Goal: Contribute content: Add original content to the website for others to see

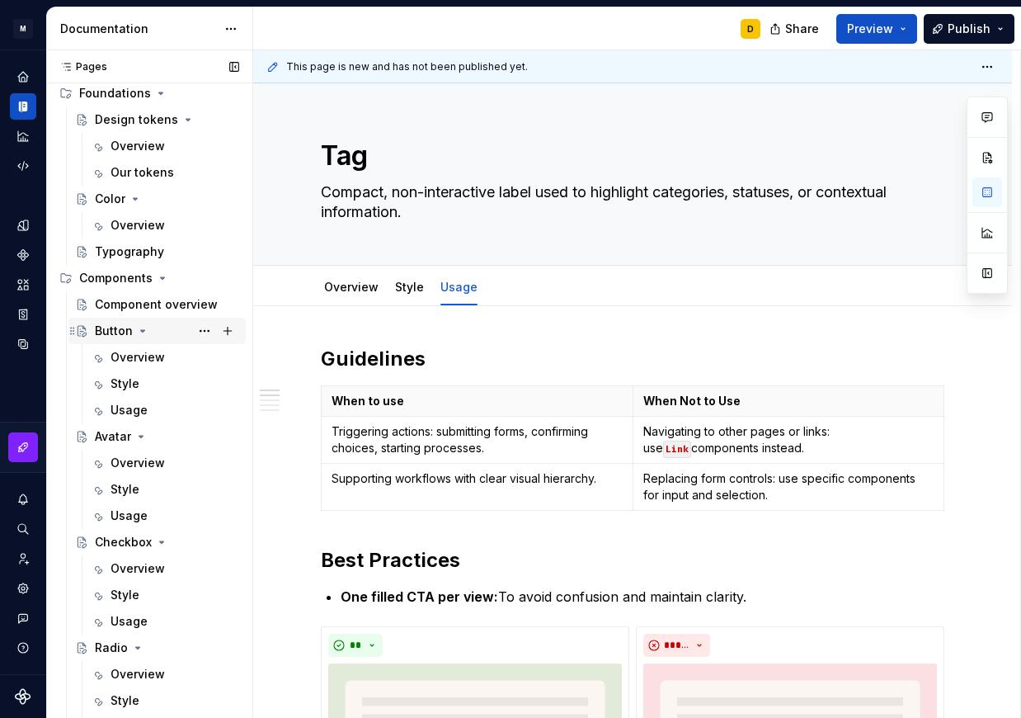
scroll to position [67, 0]
click at [106, 437] on div "Avatar" at bounding box center [113, 435] width 36 height 17
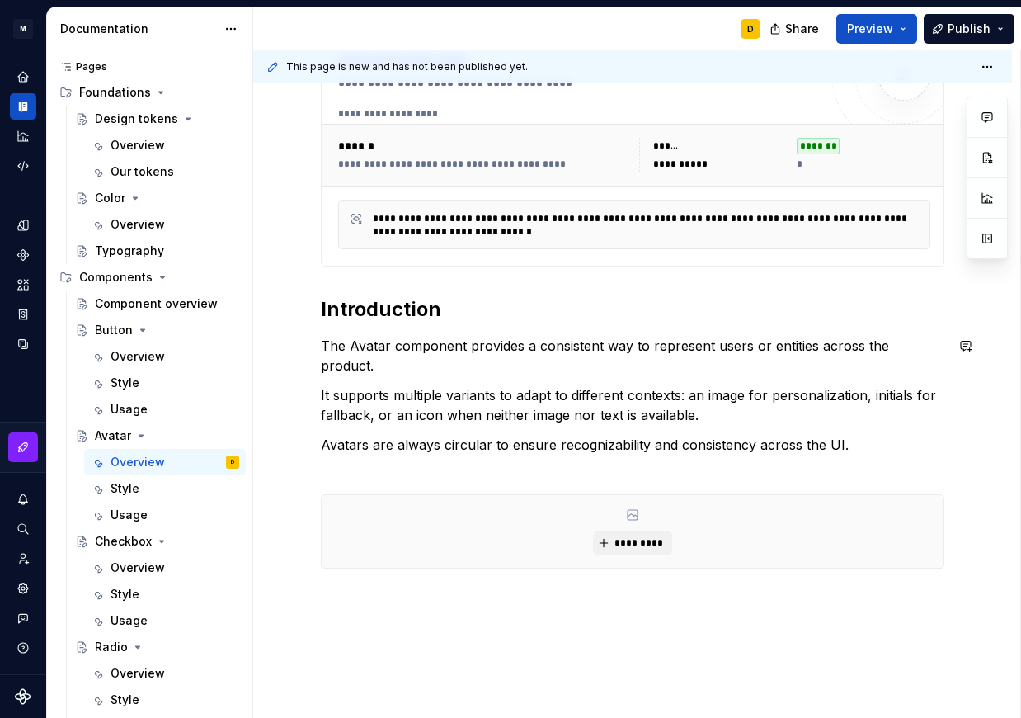
scroll to position [189, 0]
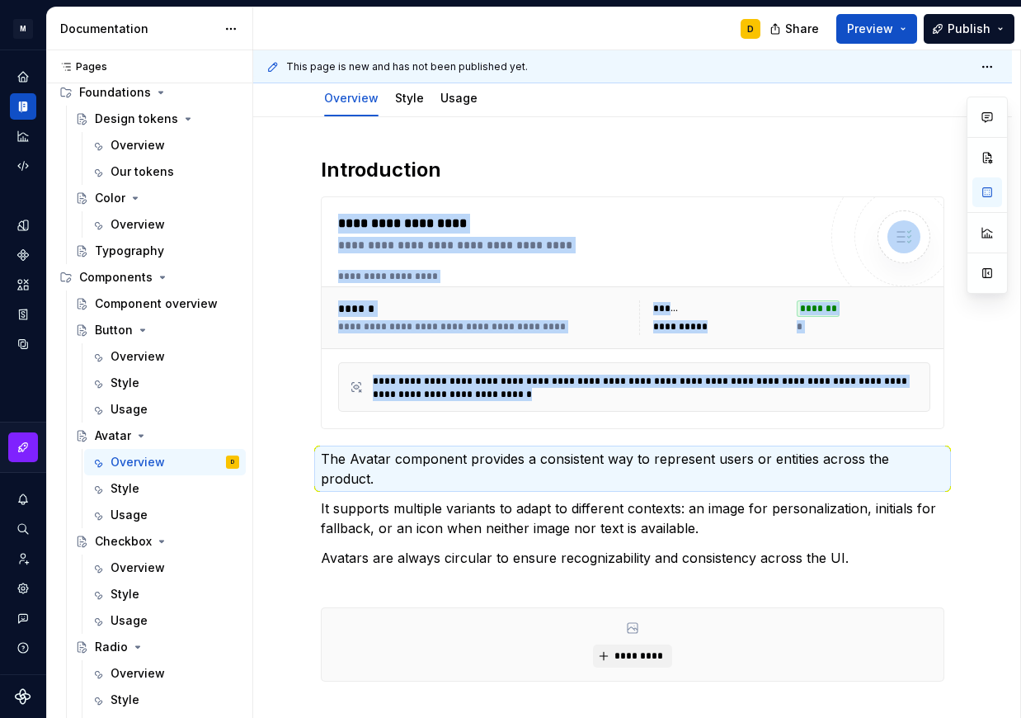
click at [310, 221] on div "**********" at bounding box center [632, 536] width 759 height 839
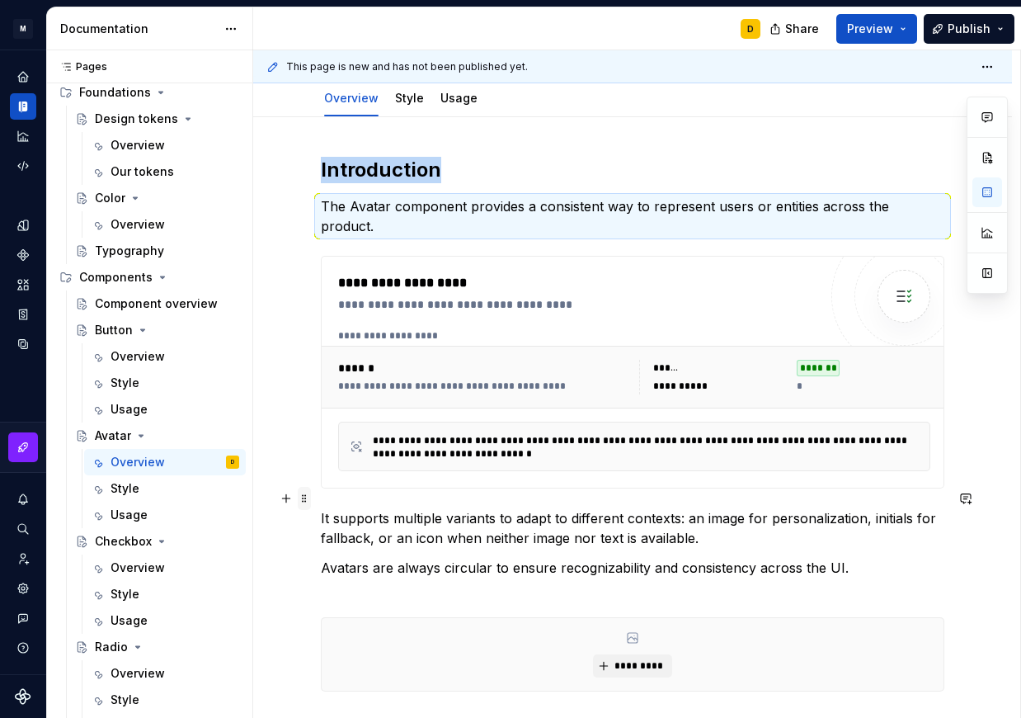
click at [304, 497] on span at bounding box center [304, 498] width 13 height 23
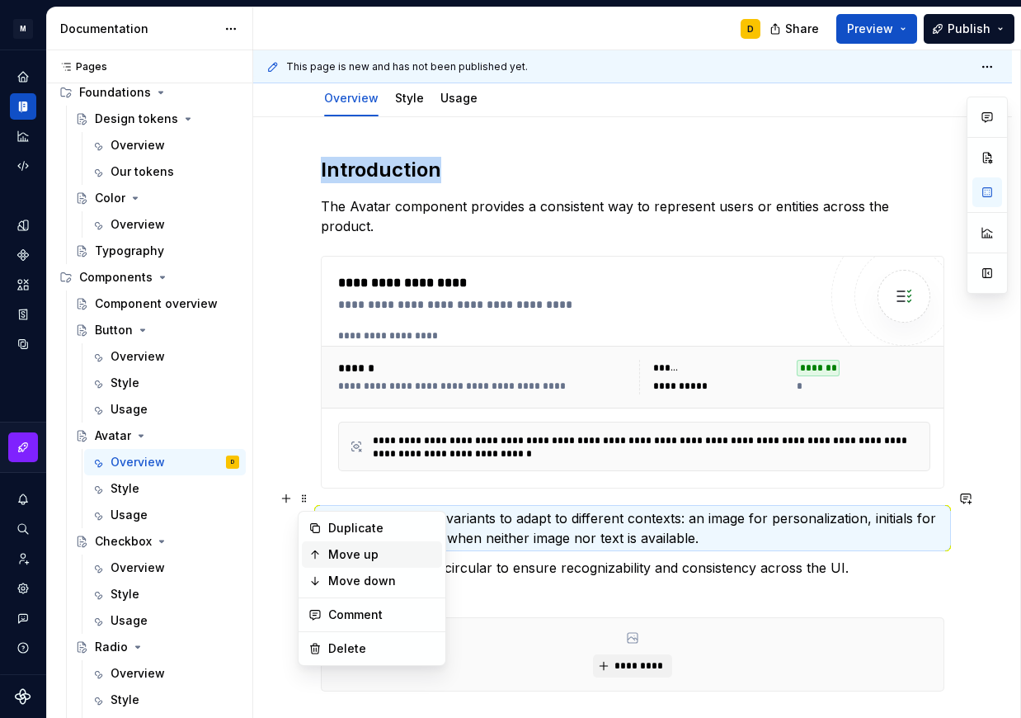
click at [336, 557] on div "Move up" at bounding box center [381, 554] width 107 height 17
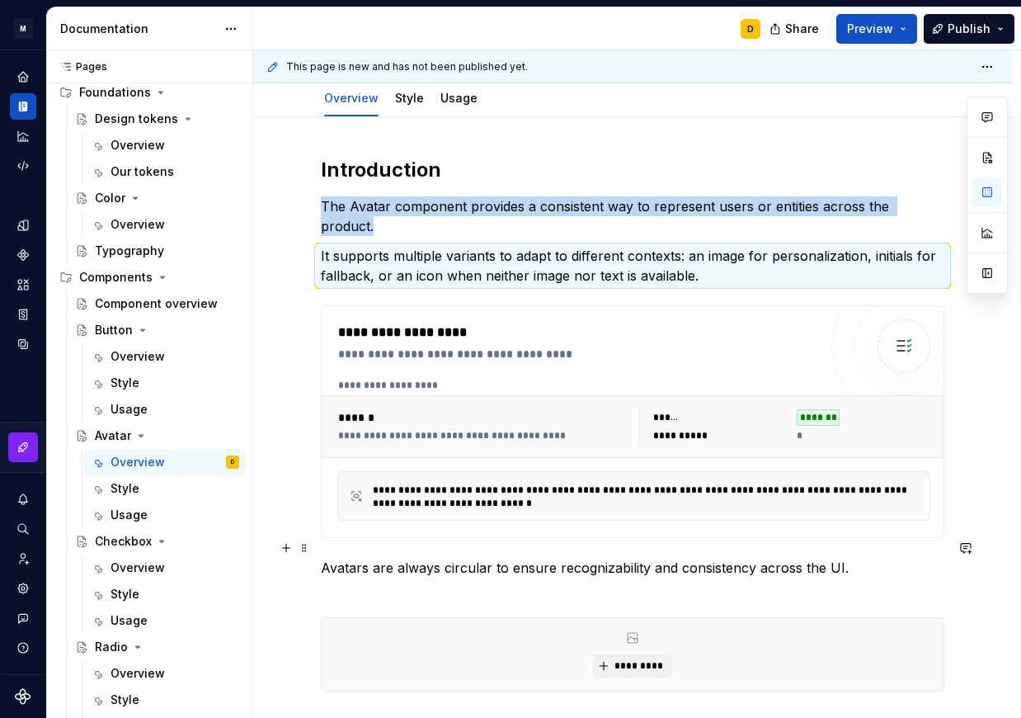
click at [311, 549] on div "**********" at bounding box center [632, 541] width 759 height 849
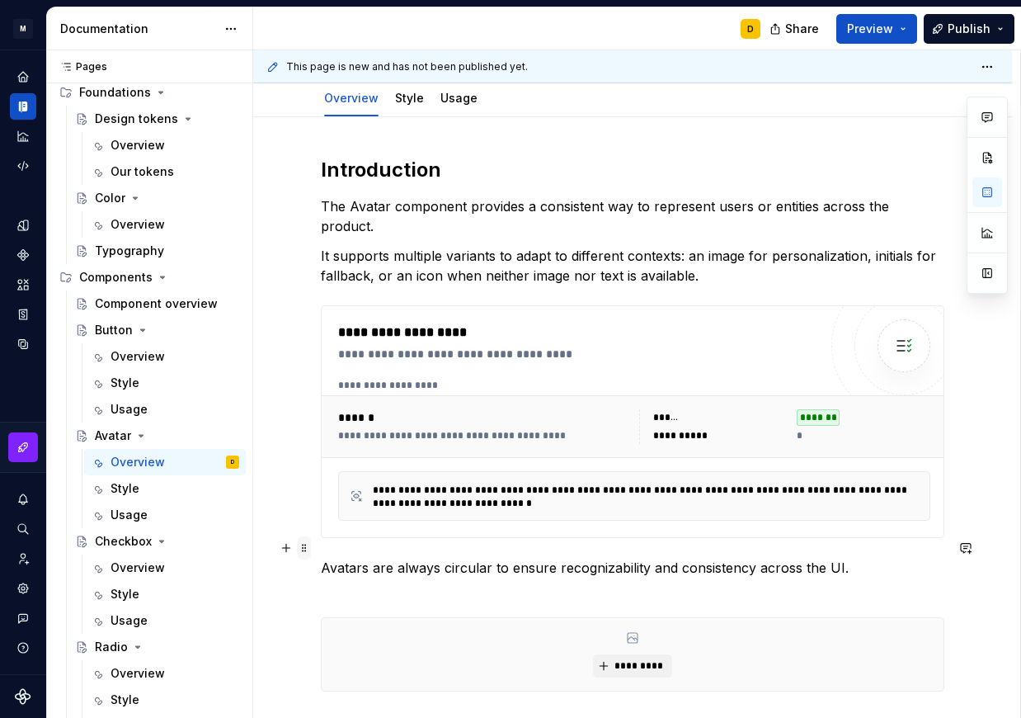
click at [304, 549] on span at bounding box center [304, 547] width 13 height 23
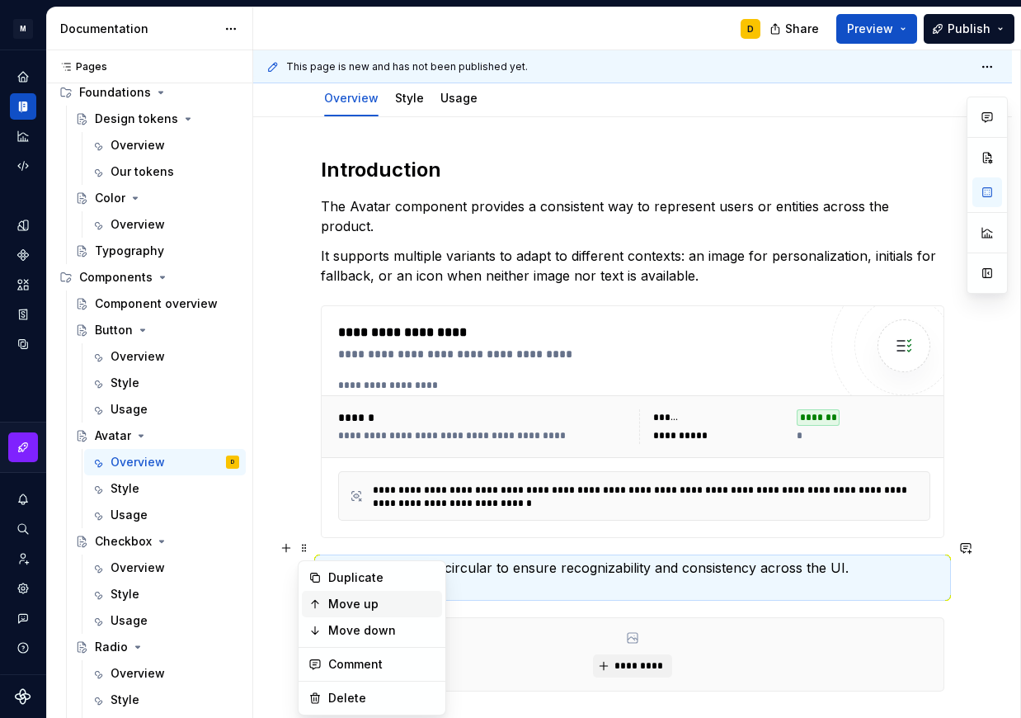
click at [343, 598] on div "Move up" at bounding box center [381, 604] width 107 height 17
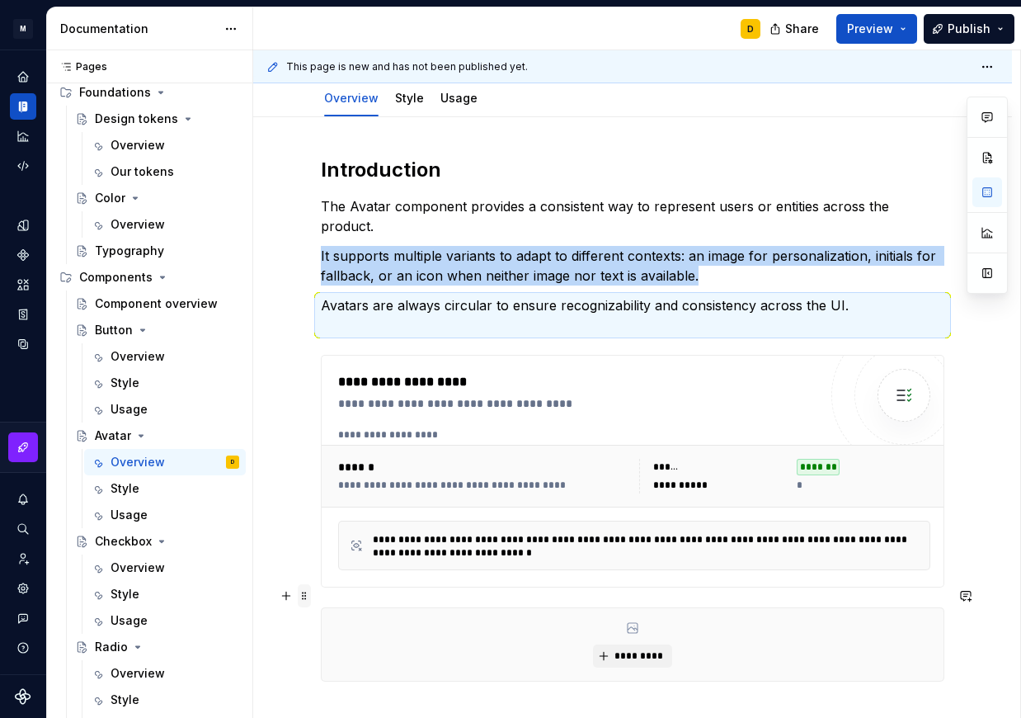
click at [302, 590] on span at bounding box center [304, 595] width 13 height 23
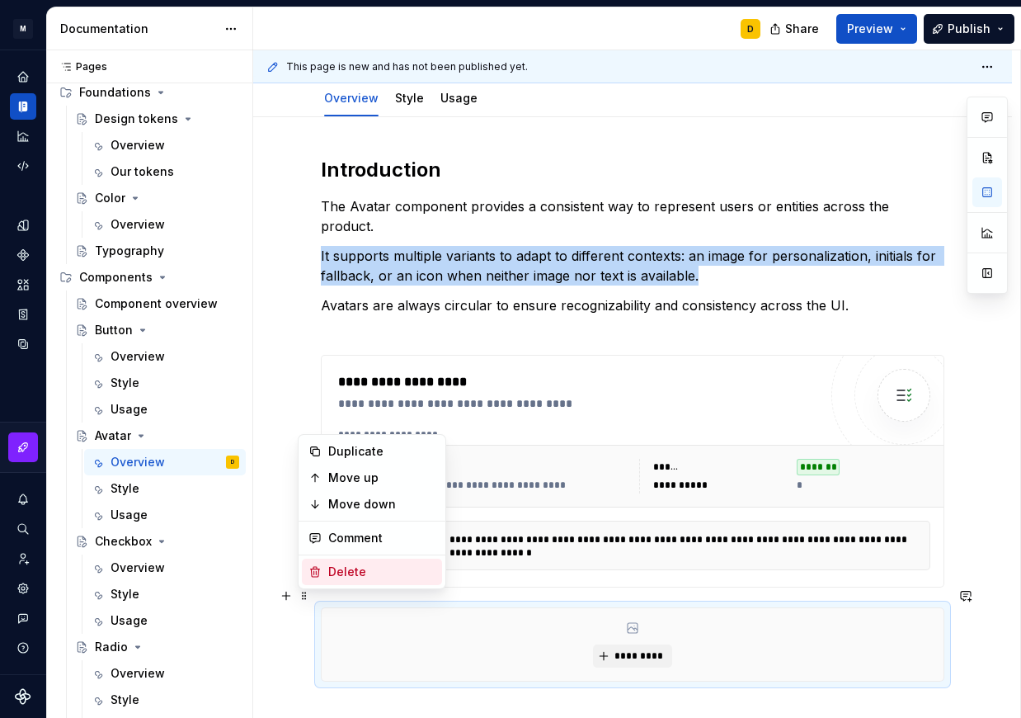
click at [329, 568] on div "Delete" at bounding box center [381, 571] width 107 height 17
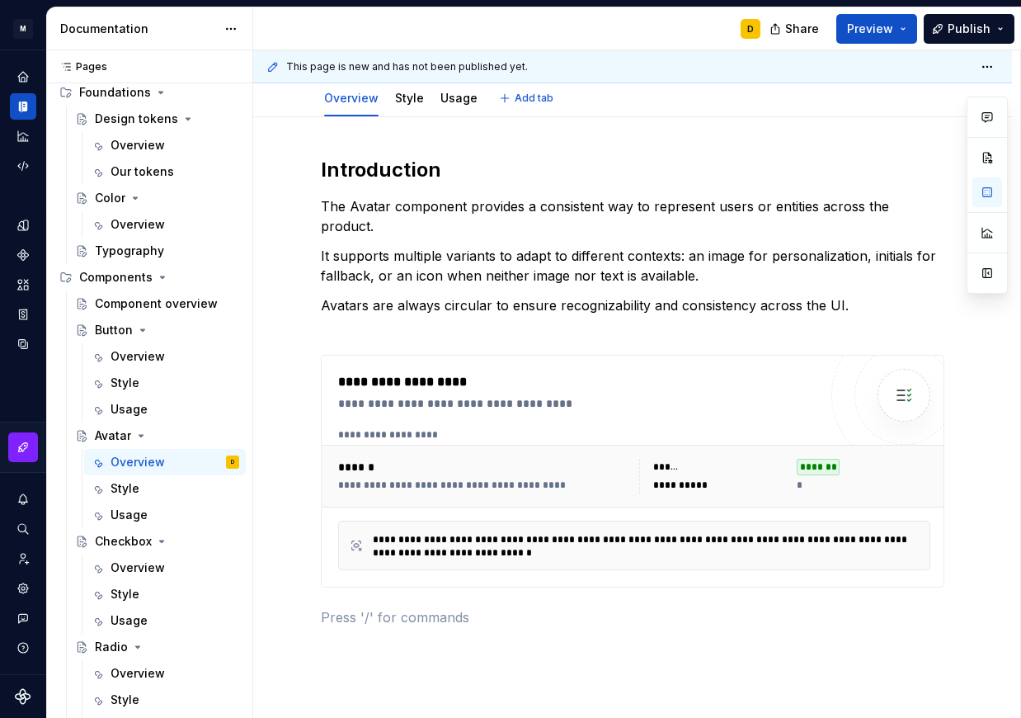
type textarea "*"
click at [317, 161] on div "**********" at bounding box center [632, 489] width 759 height 745
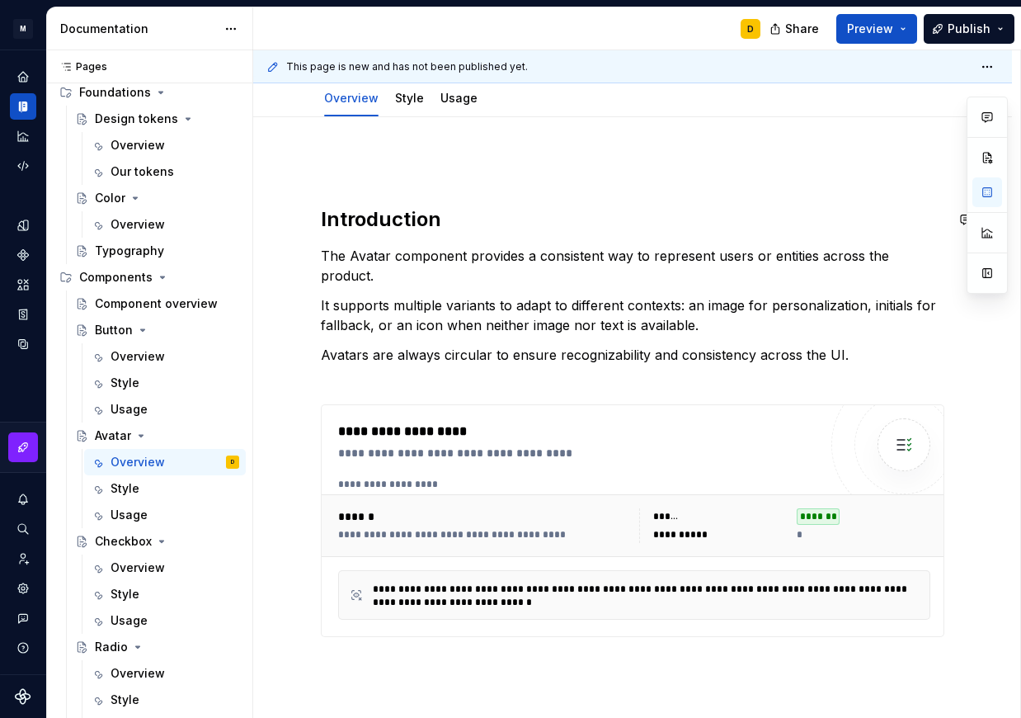
click at [317, 161] on div "**********" at bounding box center [632, 514] width 759 height 795
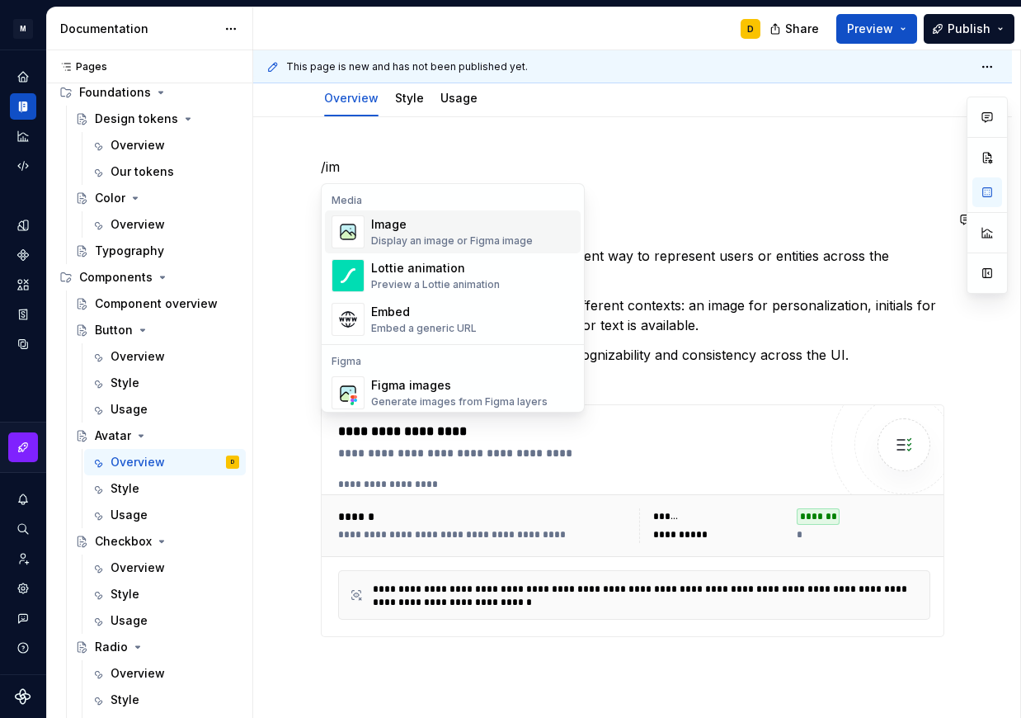
click at [394, 233] on div "Image Display an image or Figma image" at bounding box center [452, 231] width 162 height 31
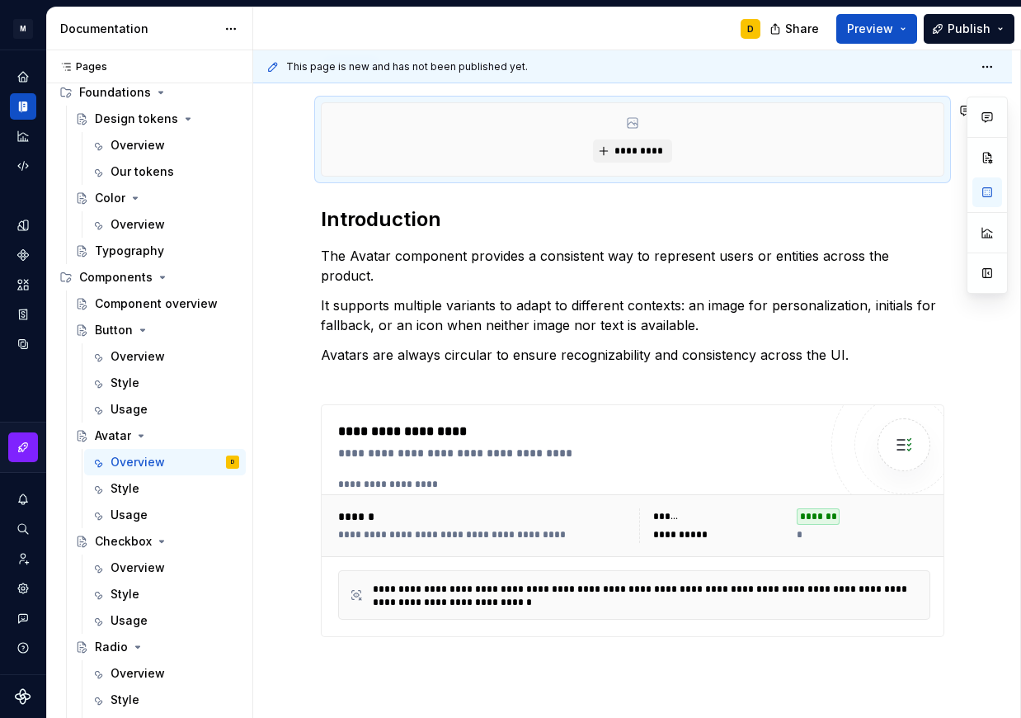
scroll to position [106, 0]
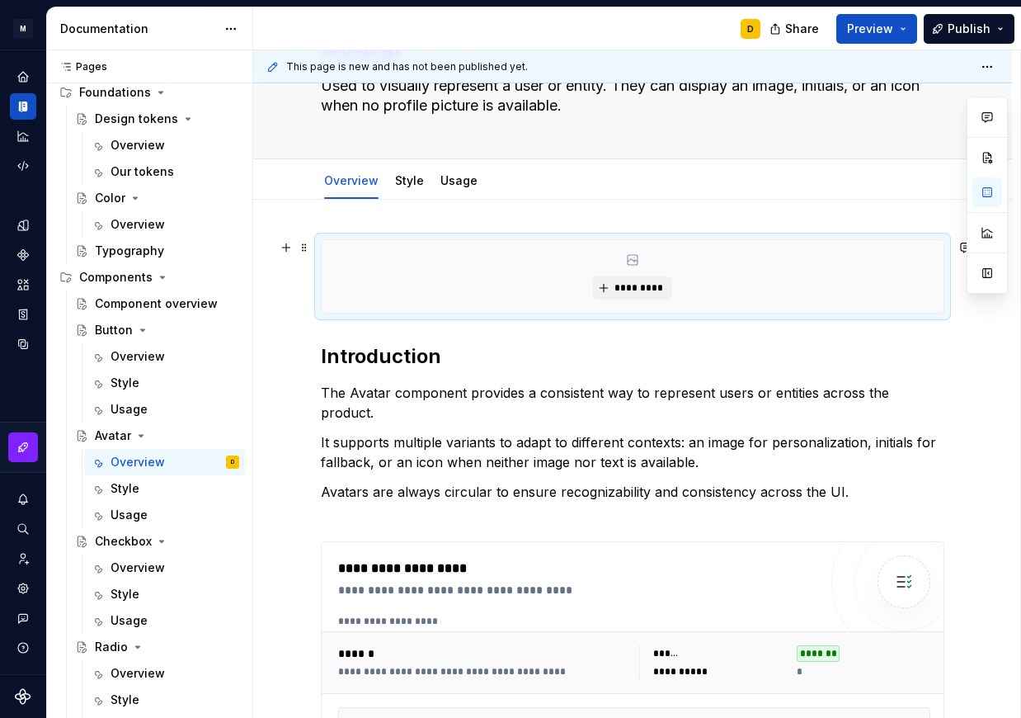
click at [634, 271] on div "*********" at bounding box center [633, 276] width 622 height 73
click at [634, 285] on span "*********" at bounding box center [639, 287] width 50 height 13
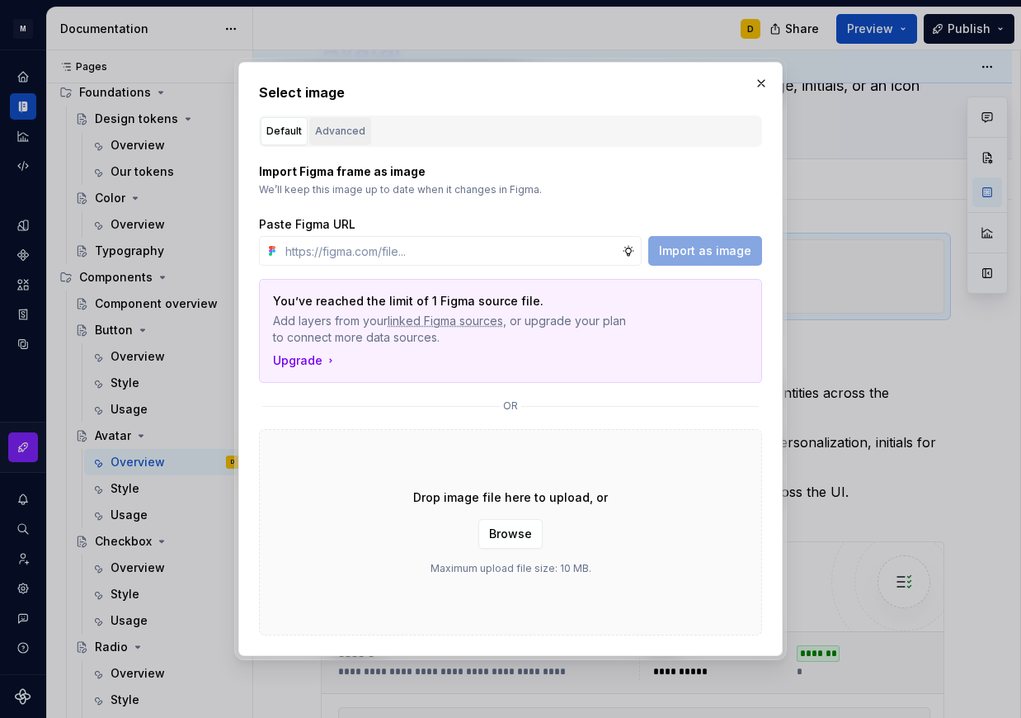
click at [341, 138] on div "Advanced" at bounding box center [340, 131] width 50 height 17
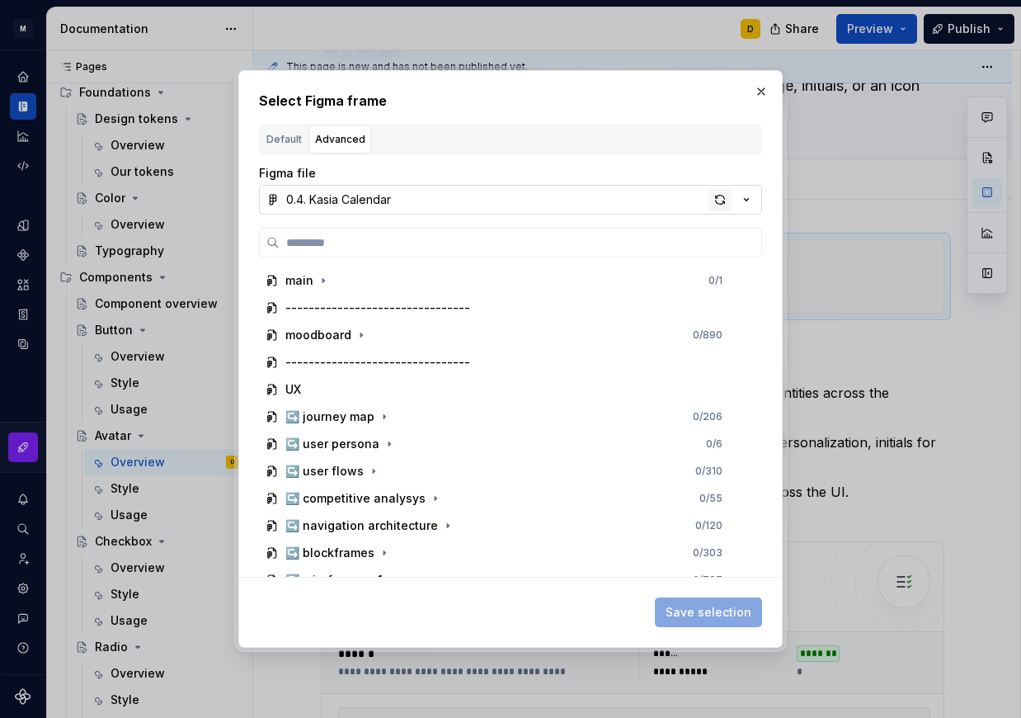
click at [724, 201] on div "button" at bounding box center [720, 199] width 23 height 23
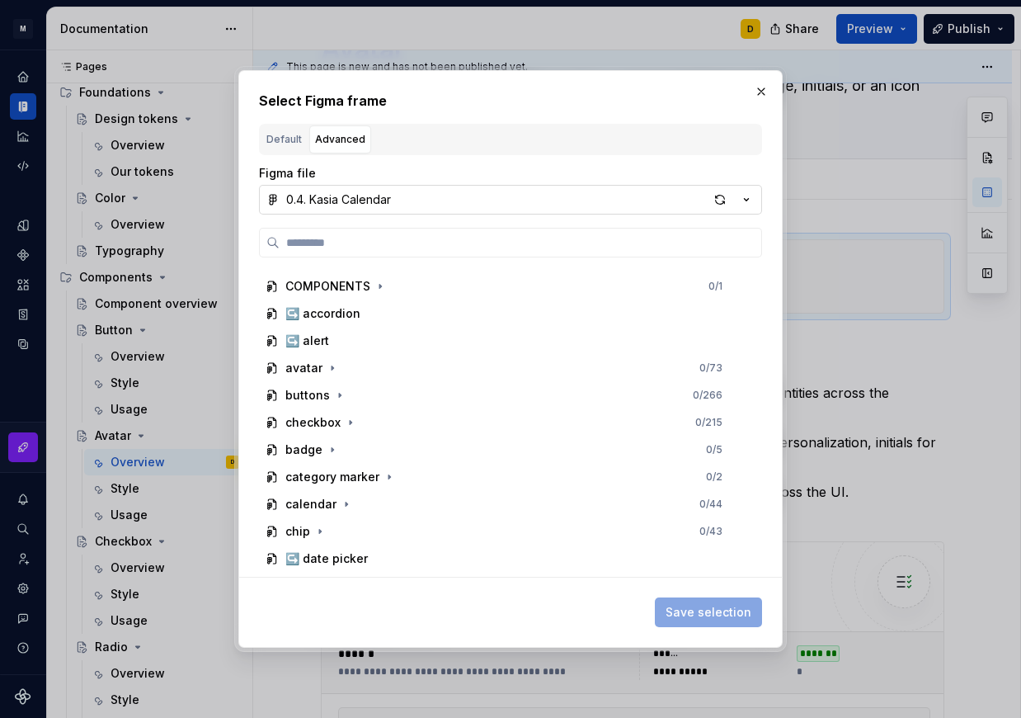
scroll to position [548, 0]
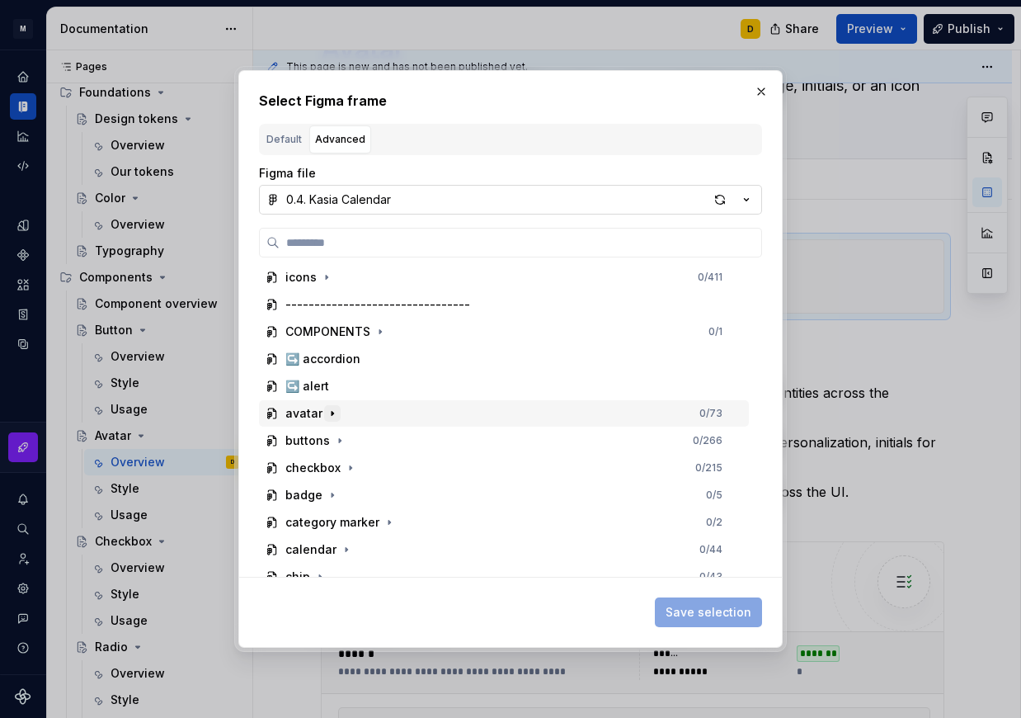
click at [332, 414] on icon "button" at bounding box center [332, 413] width 13 height 13
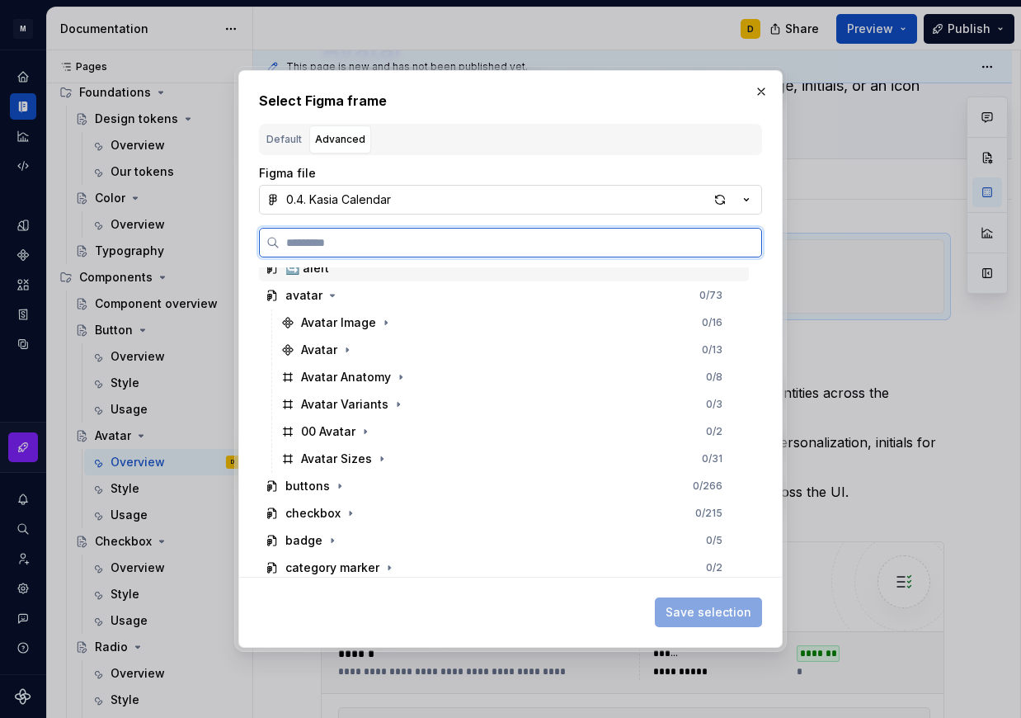
scroll to position [668, 0]
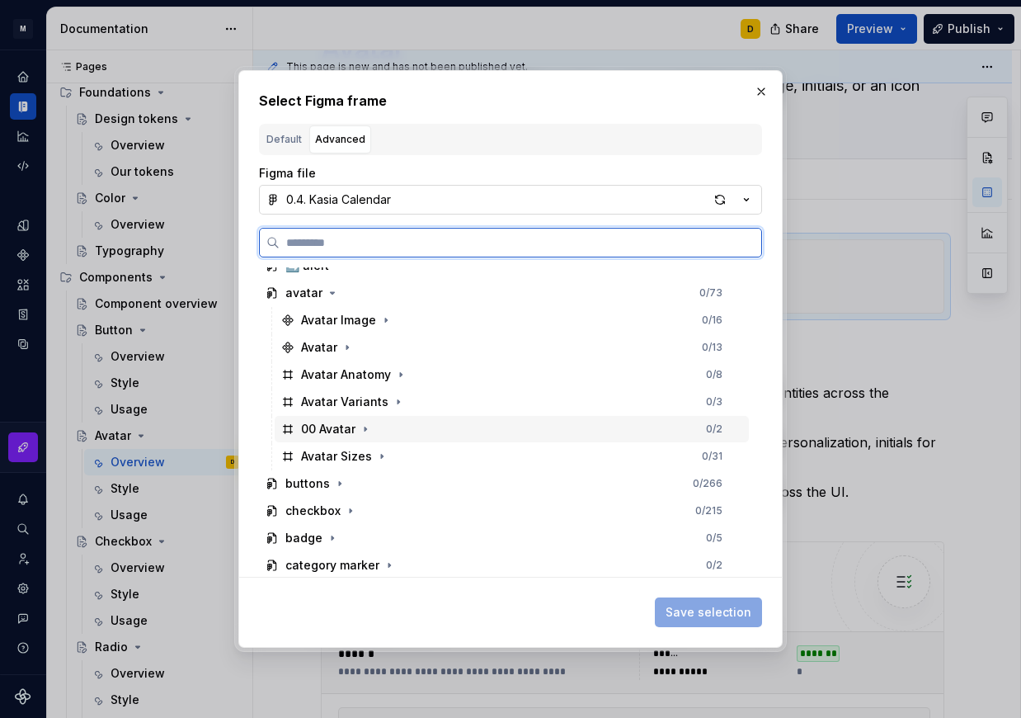
click at [423, 428] on div "00 Avatar 0 / 2" at bounding box center [512, 429] width 474 height 26
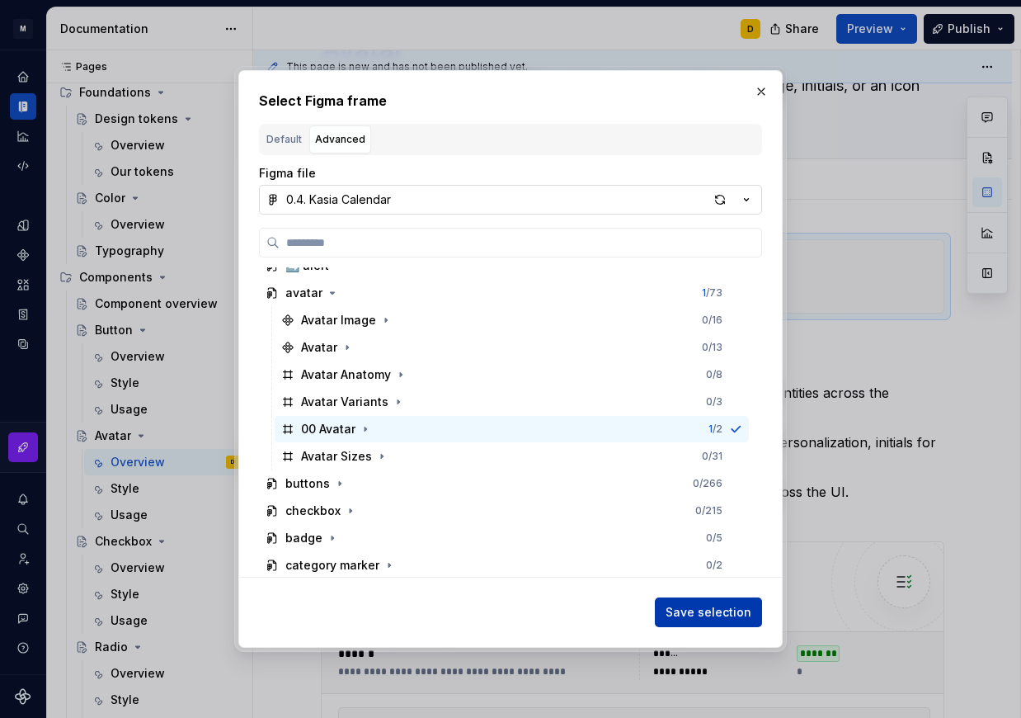
click at [733, 614] on span "Save selection" at bounding box center [709, 612] width 86 height 17
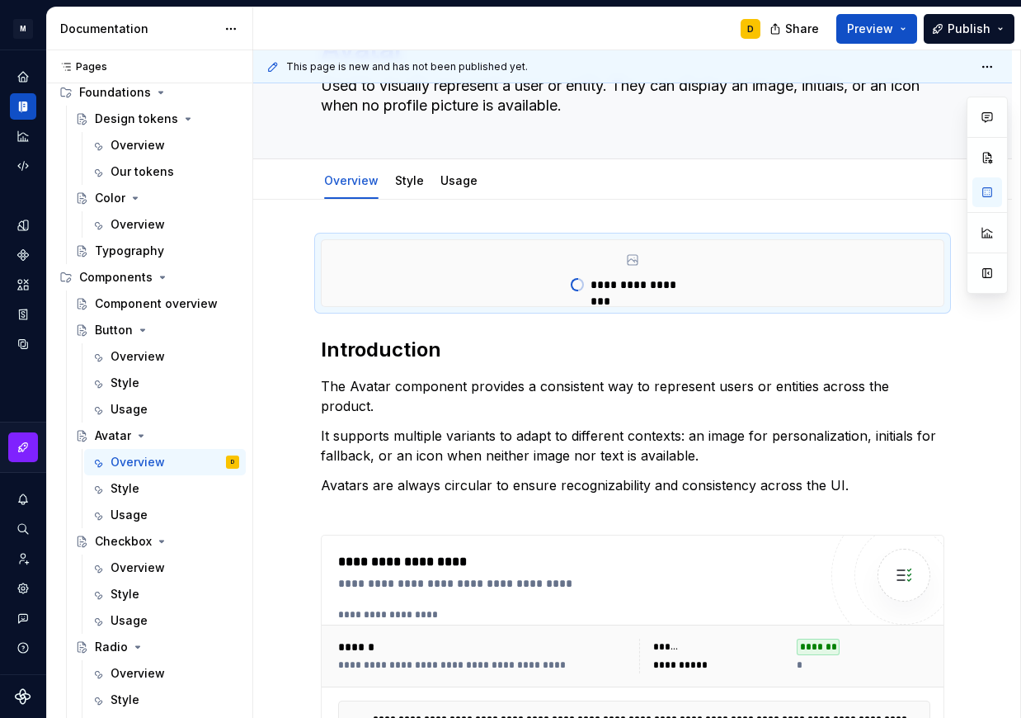
scroll to position [106, 0]
click at [981, 272] on button "button" at bounding box center [988, 273] width 30 height 30
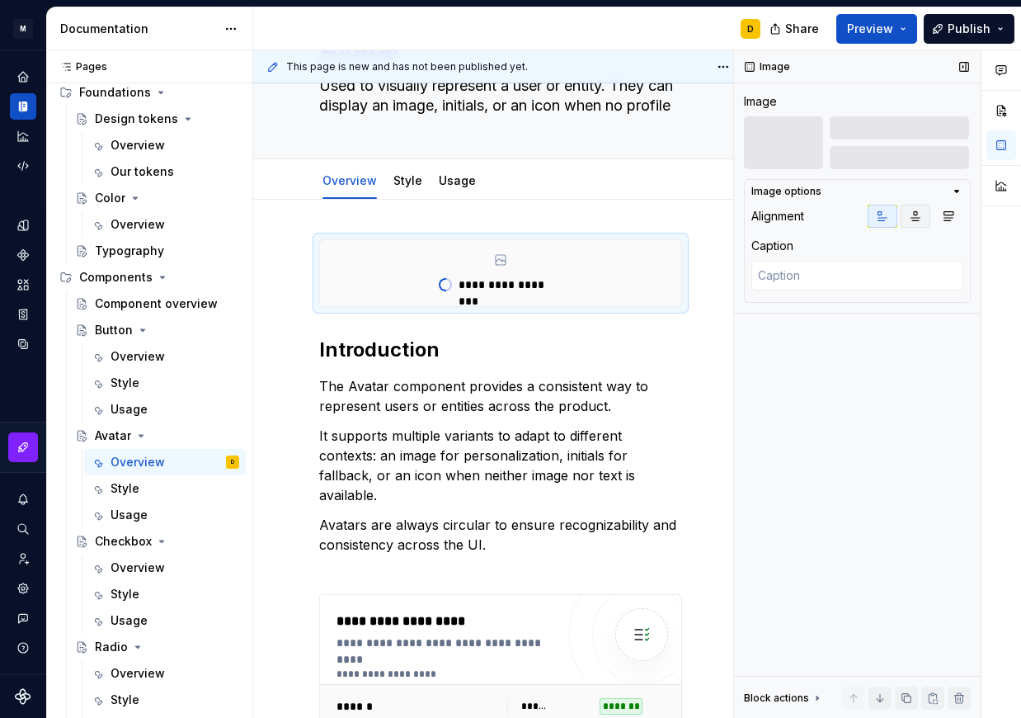
click at [914, 218] on icon "button" at bounding box center [916, 216] width 9 height 9
click at [964, 64] on button "button" at bounding box center [964, 66] width 23 height 23
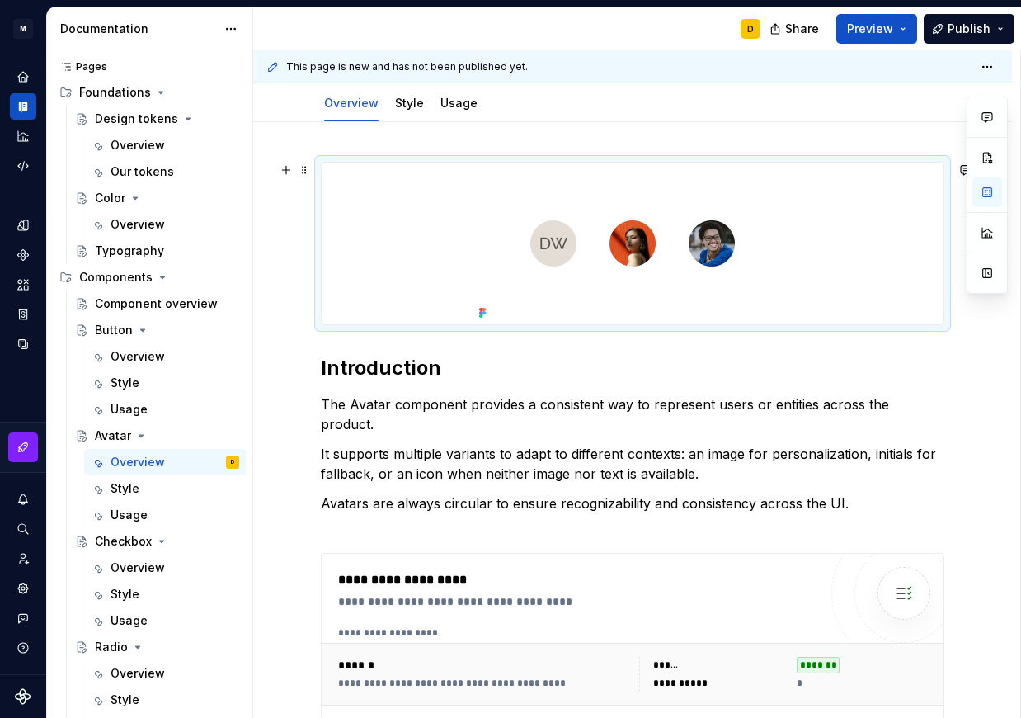
scroll to position [60, 0]
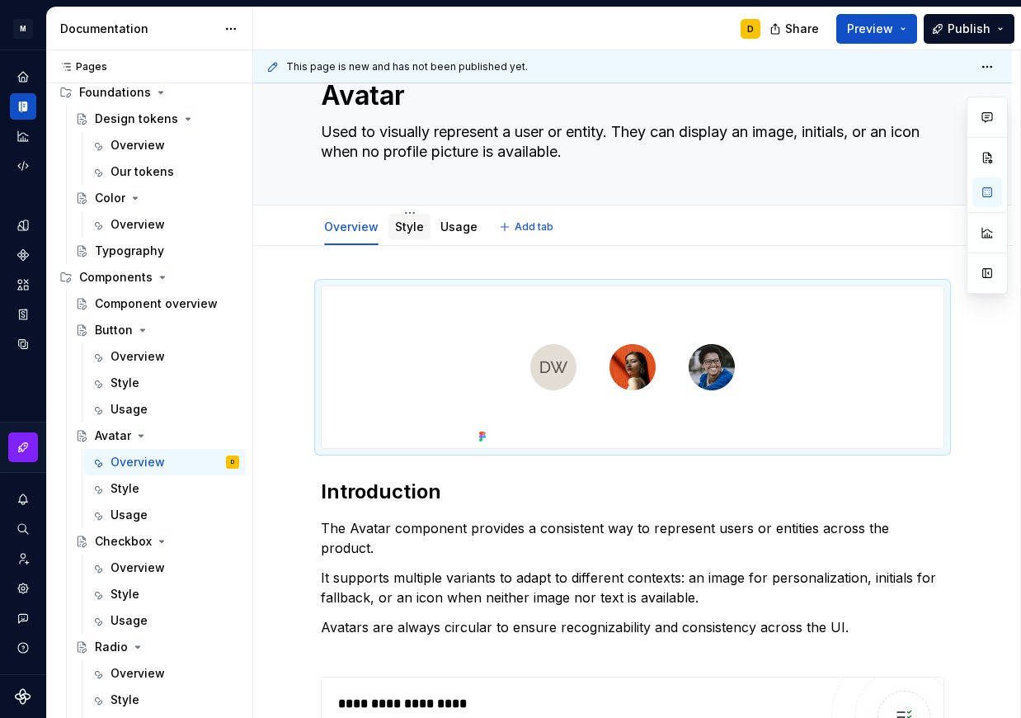
click at [402, 235] on div "Style" at bounding box center [409, 227] width 29 height 20
click at [403, 232] on link "Style" at bounding box center [409, 226] width 29 height 14
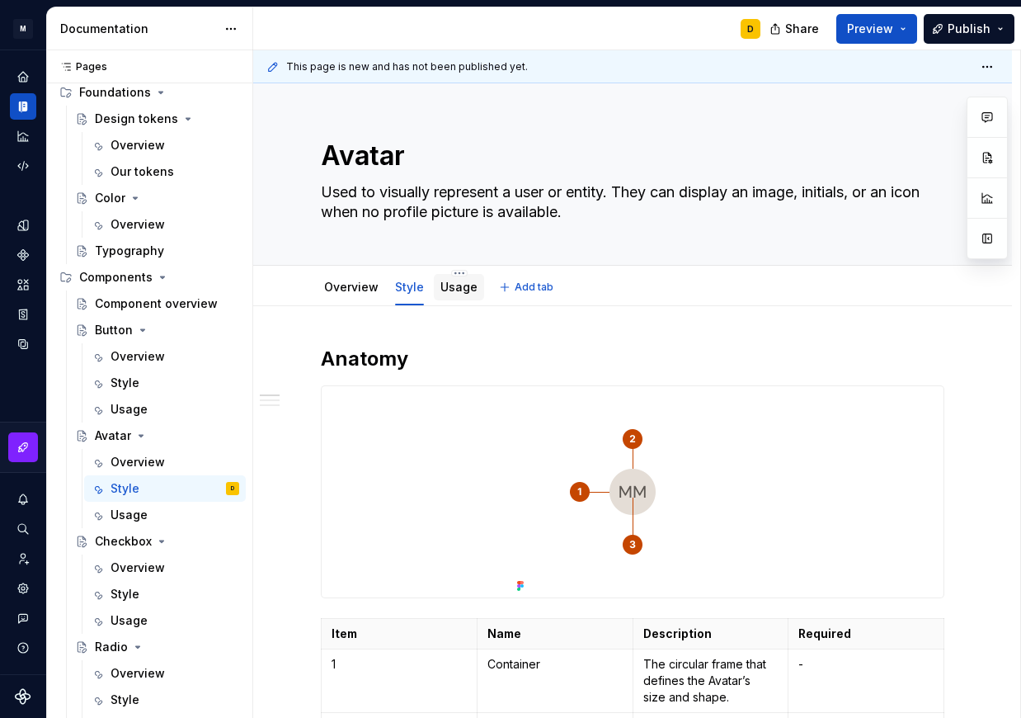
click at [449, 290] on link "Usage" at bounding box center [459, 287] width 37 height 14
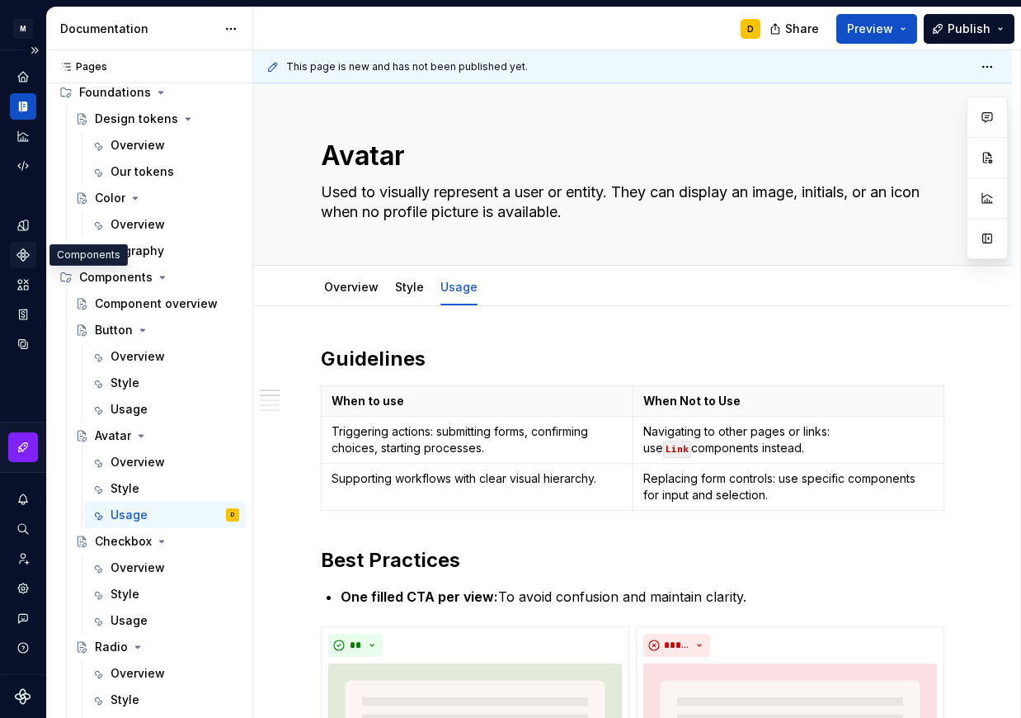
click at [27, 261] on icon "Components" at bounding box center [23, 255] width 15 height 15
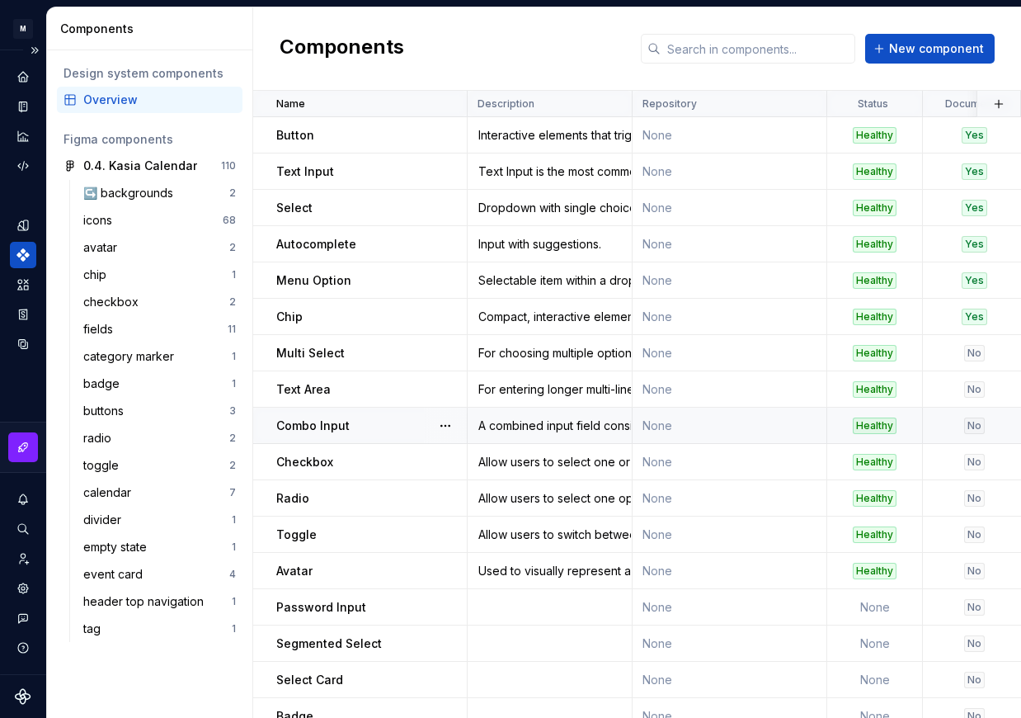
scroll to position [68, 0]
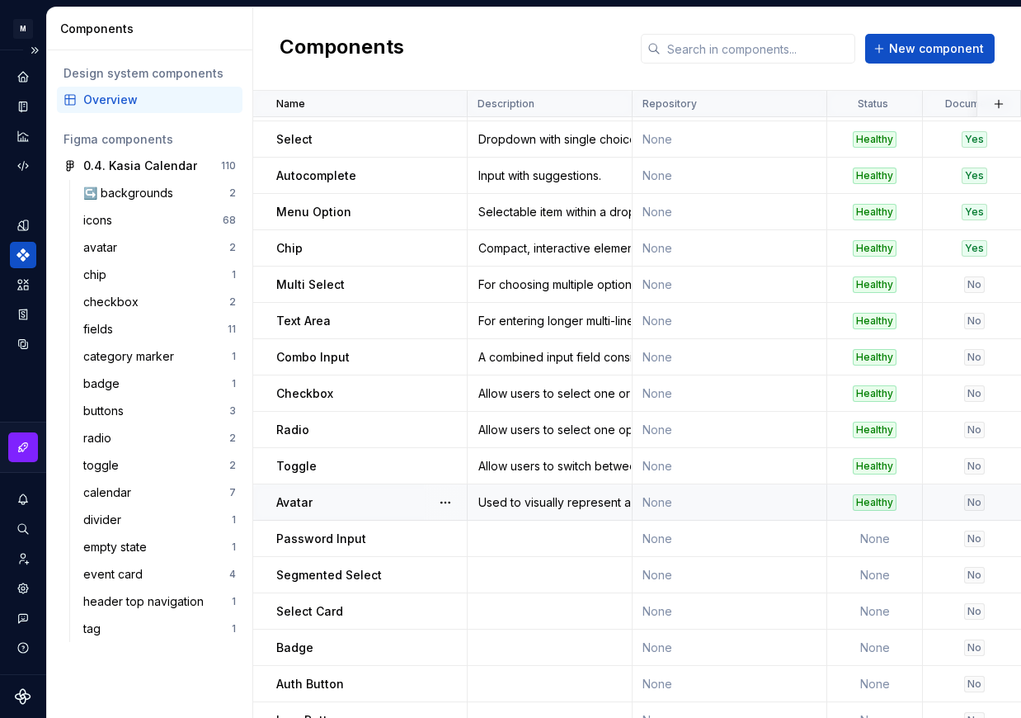
click at [374, 497] on div "Avatar" at bounding box center [371, 502] width 190 height 17
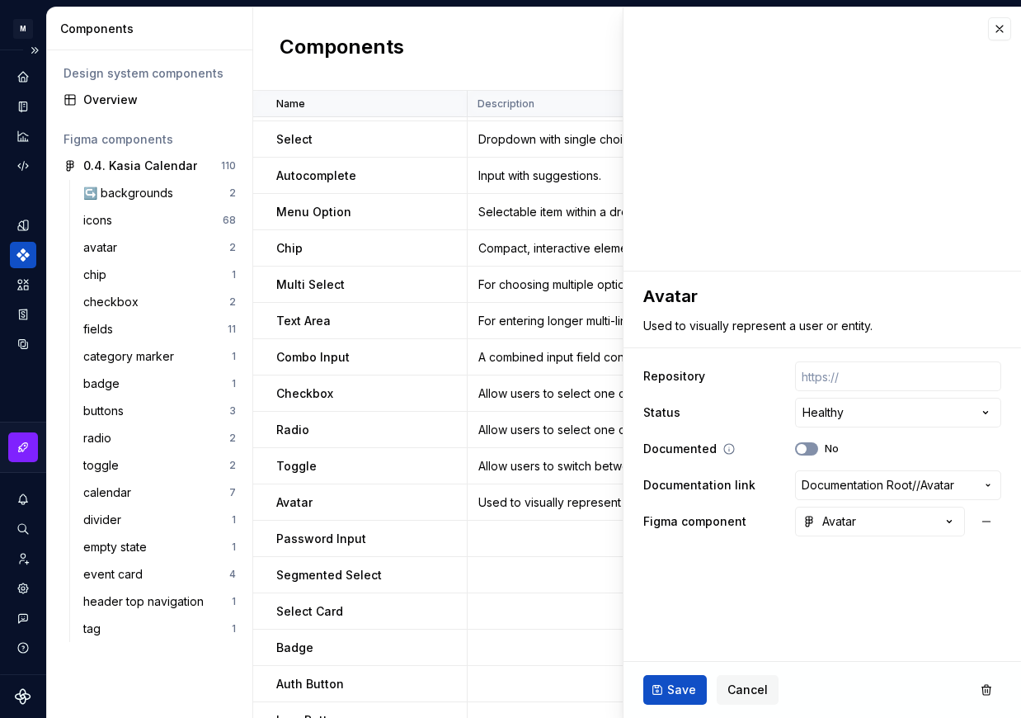
click at [810, 450] on button "No" at bounding box center [806, 448] width 23 height 13
click at [675, 686] on span "Save" at bounding box center [681, 689] width 29 height 17
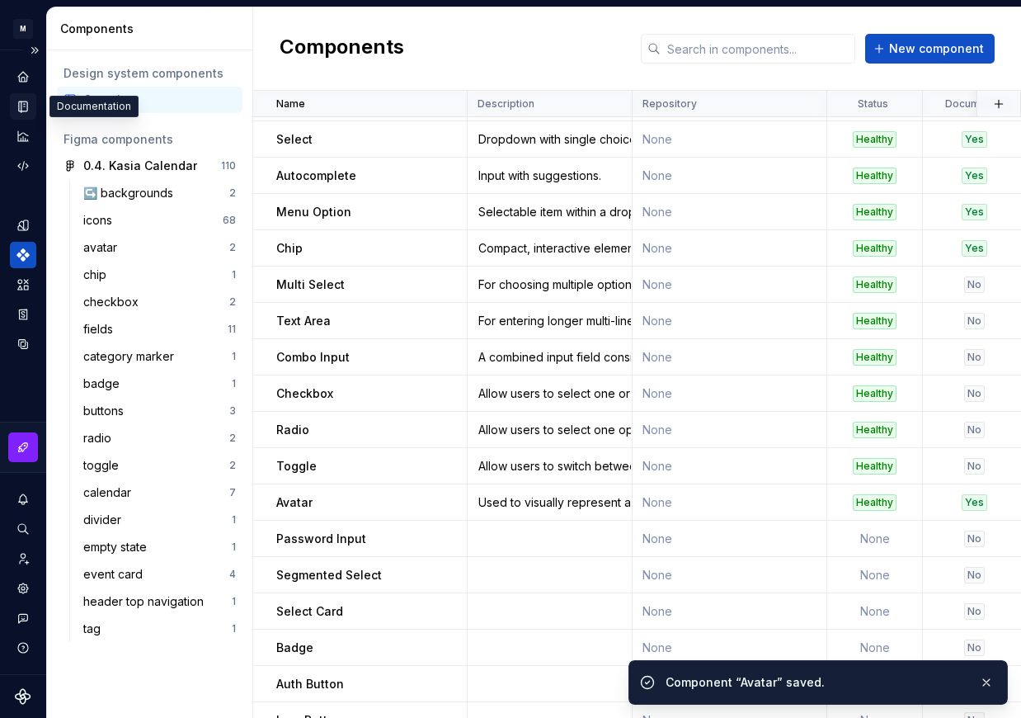
click at [20, 101] on icon "Documentation" at bounding box center [23, 106] width 8 height 11
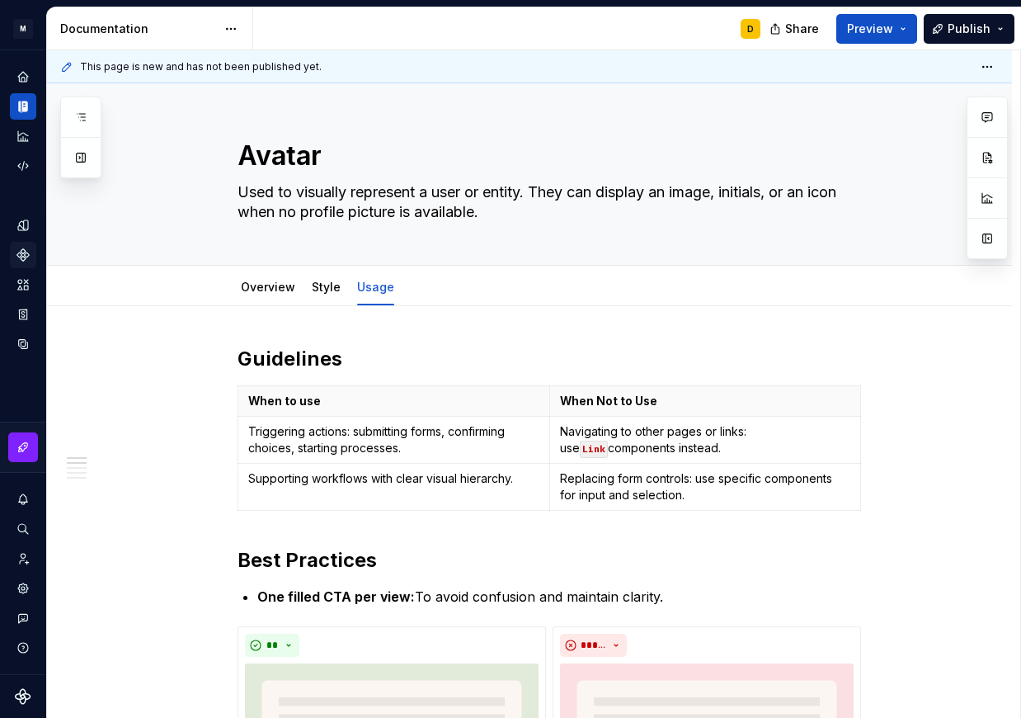
click at [17, 254] on icon "Components" at bounding box center [23, 255] width 12 height 12
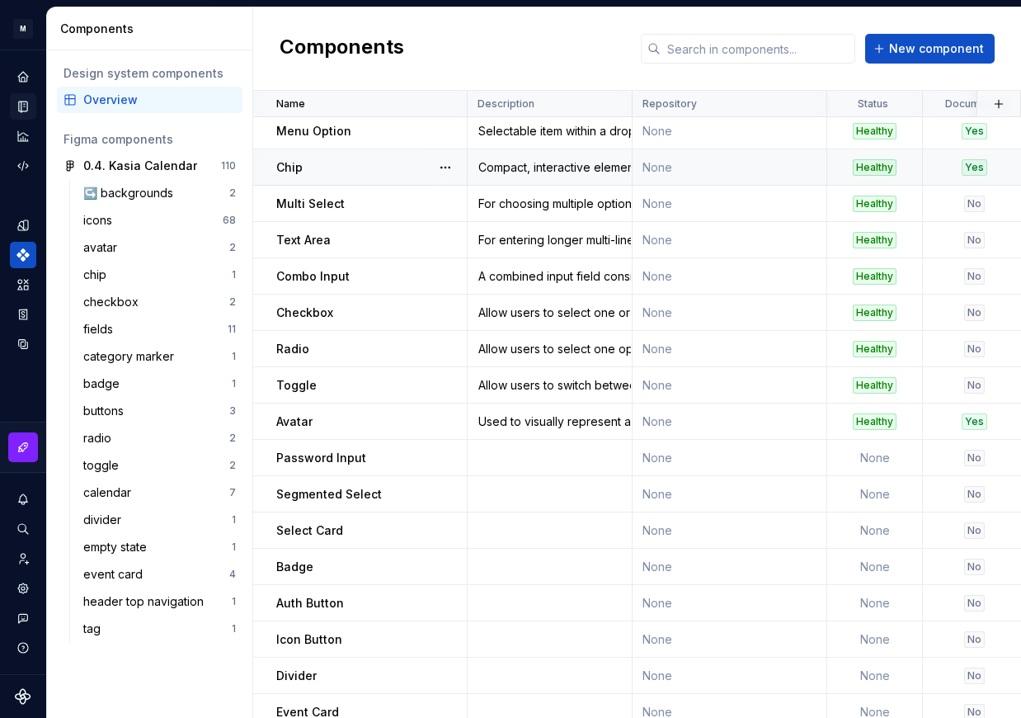
scroll to position [186, 0]
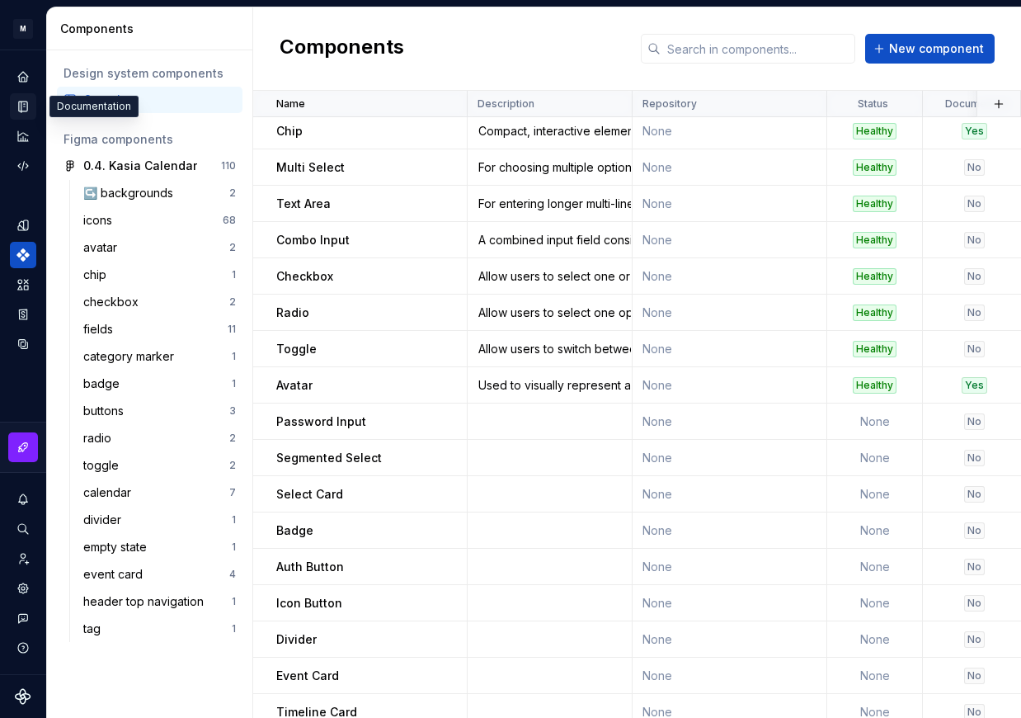
click at [22, 108] on icon "Documentation" at bounding box center [24, 106] width 7 height 9
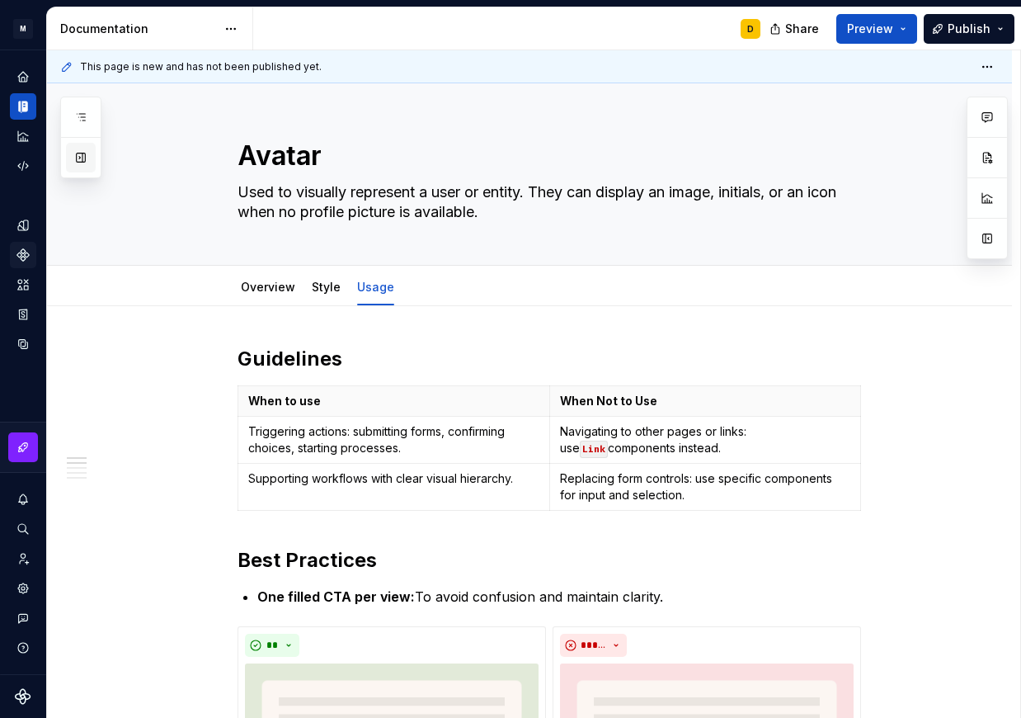
click at [84, 164] on button "button" at bounding box center [81, 158] width 30 height 30
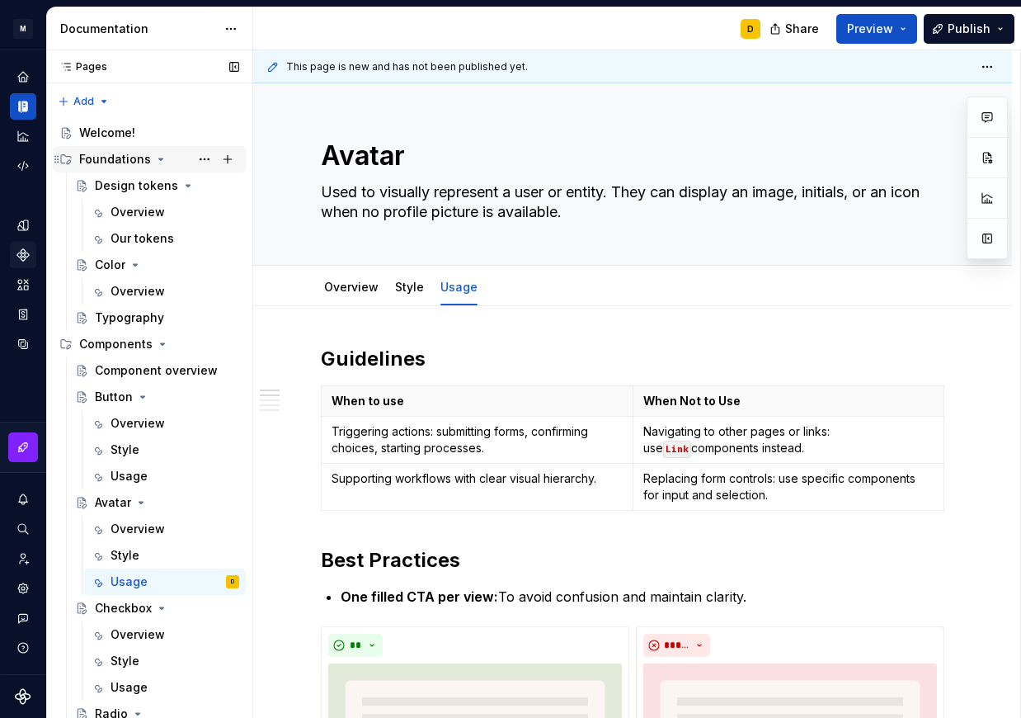
click at [154, 159] on icon "Page tree" at bounding box center [160, 159] width 13 height 13
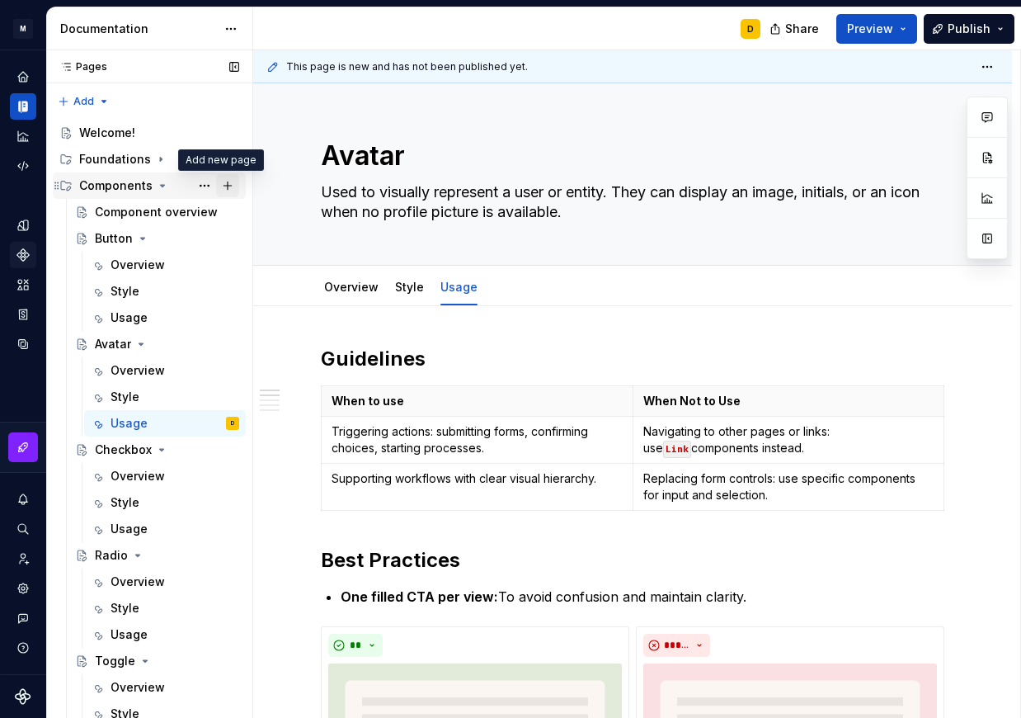
click at [224, 186] on button "Page tree" at bounding box center [227, 185] width 23 height 23
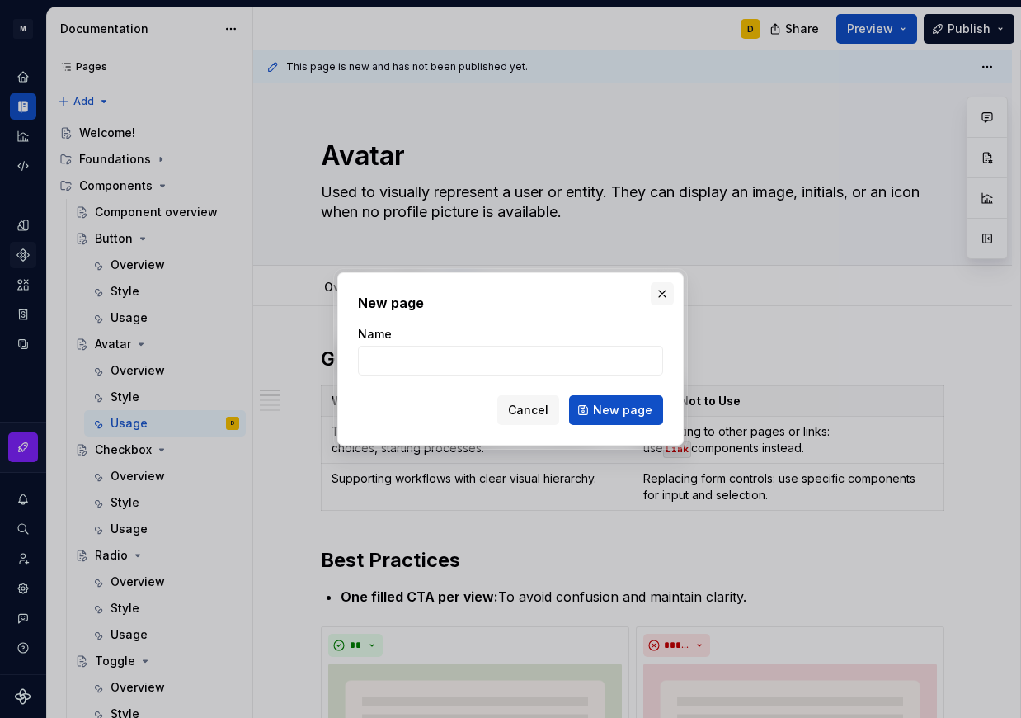
click at [661, 289] on button "button" at bounding box center [662, 293] width 23 height 23
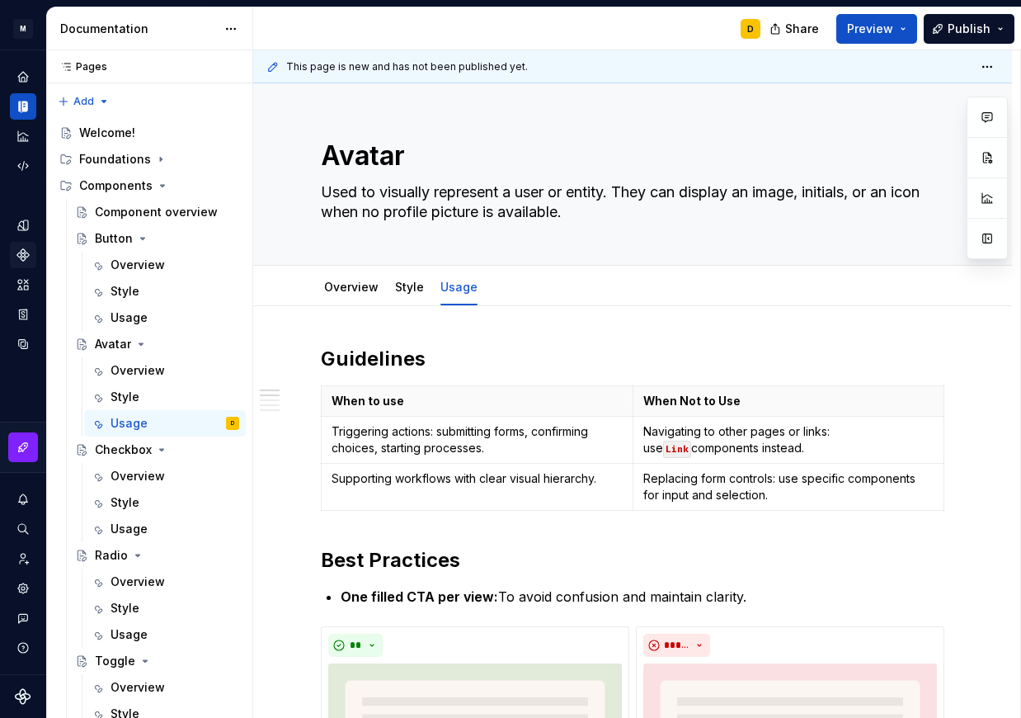
type textarea "*"
click at [98, 94] on div "Pages Pages Add Accessibility guide for tree Page tree. Navigate the tree with …" at bounding box center [149, 387] width 206 height 675
click at [109, 160] on div "New group" at bounding box center [136, 157] width 107 height 17
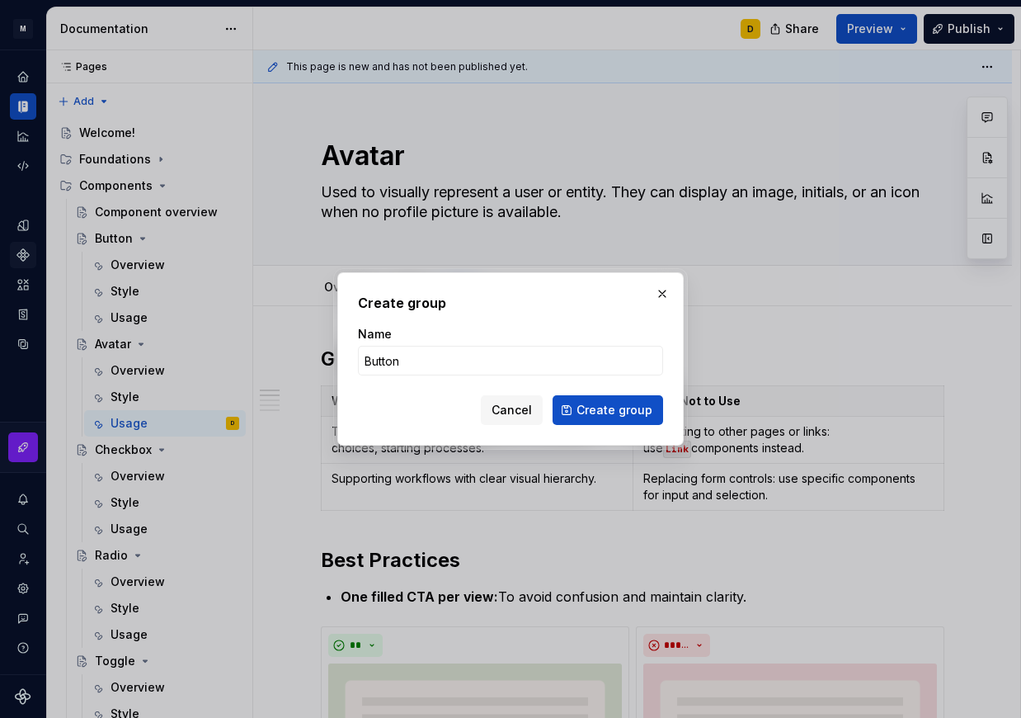
type input "Buttons"
click at [630, 403] on span "Create group" at bounding box center [615, 410] width 76 height 17
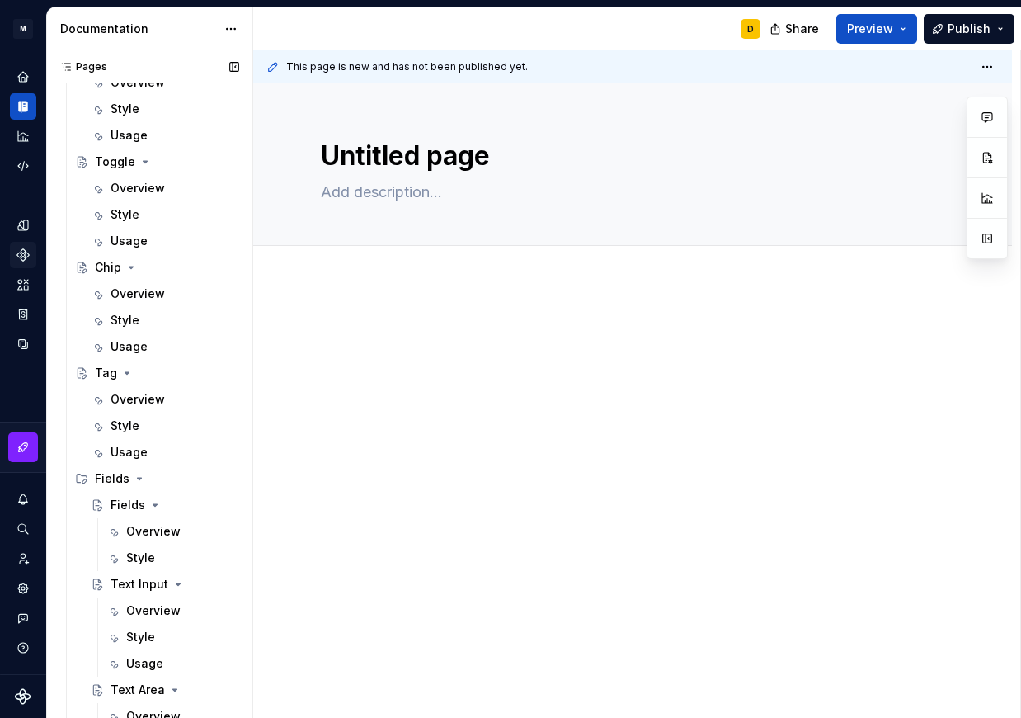
scroll to position [1140, 0]
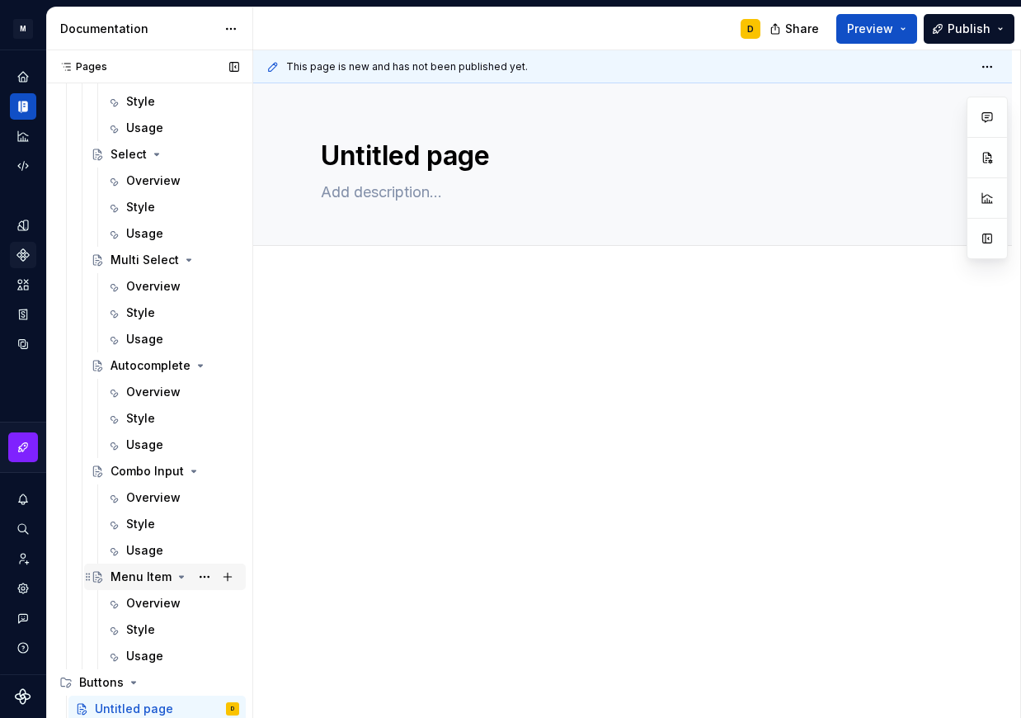
click at [180, 576] on icon "Page tree" at bounding box center [182, 577] width 4 height 2
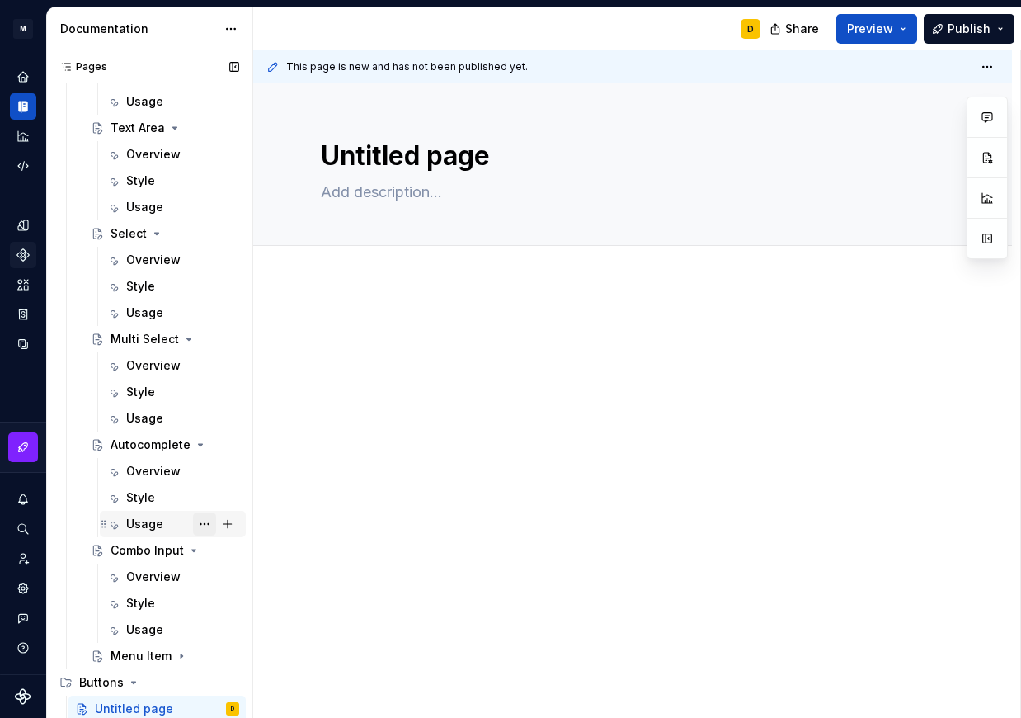
scroll to position [1061, 0]
click at [177, 549] on icon "Page tree" at bounding box center [183, 550] width 13 height 13
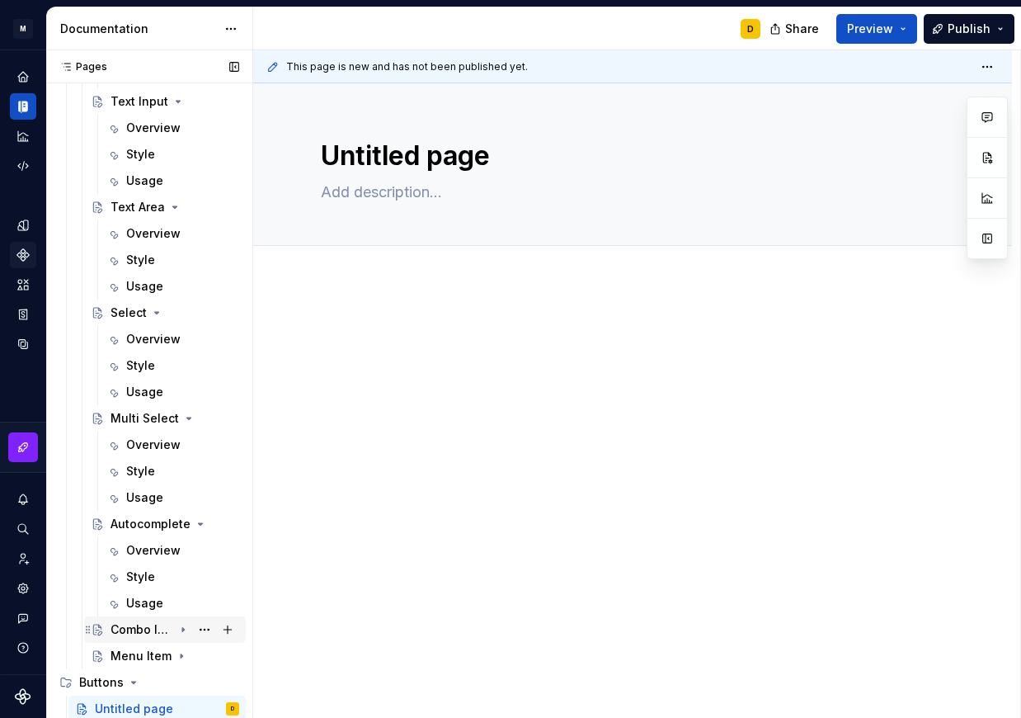
scroll to position [982, 0]
click at [177, 522] on icon "Page tree" at bounding box center [183, 523] width 13 height 13
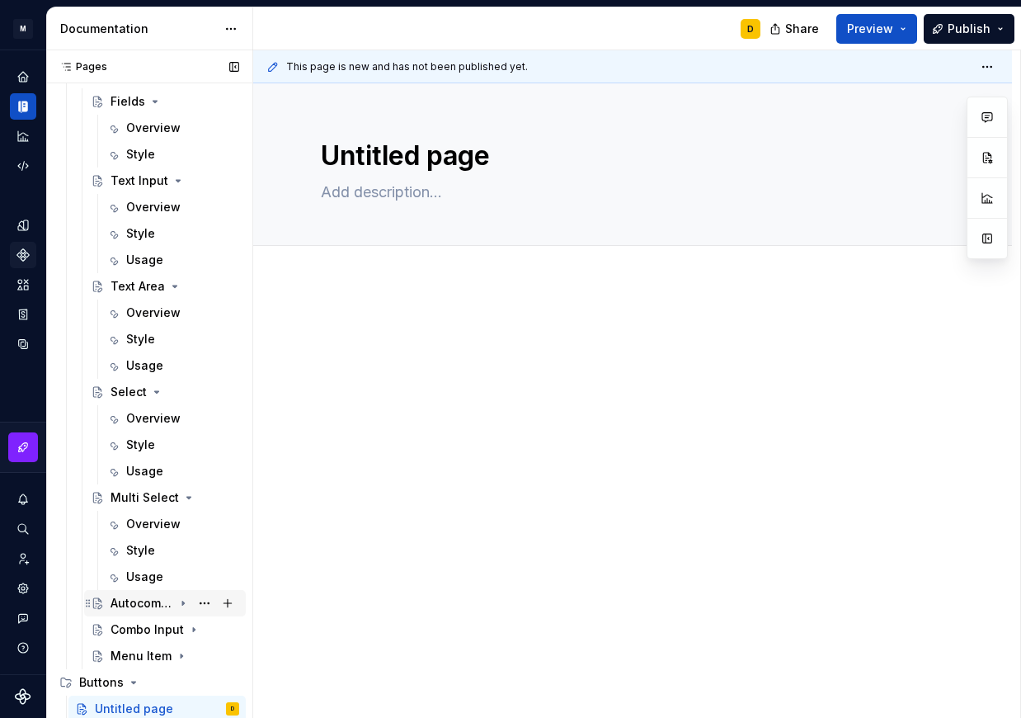
scroll to position [903, 0]
click at [182, 497] on icon "Page tree" at bounding box center [184, 498] width 4 height 2
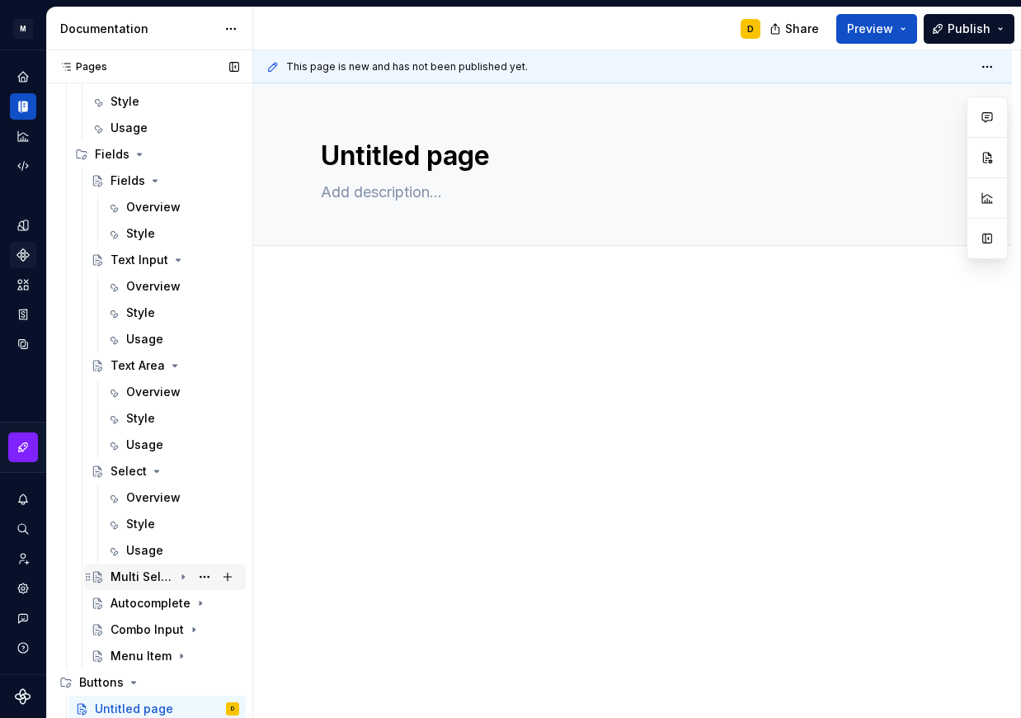
scroll to position [823, 0]
click at [154, 469] on icon "Page tree" at bounding box center [156, 470] width 13 height 13
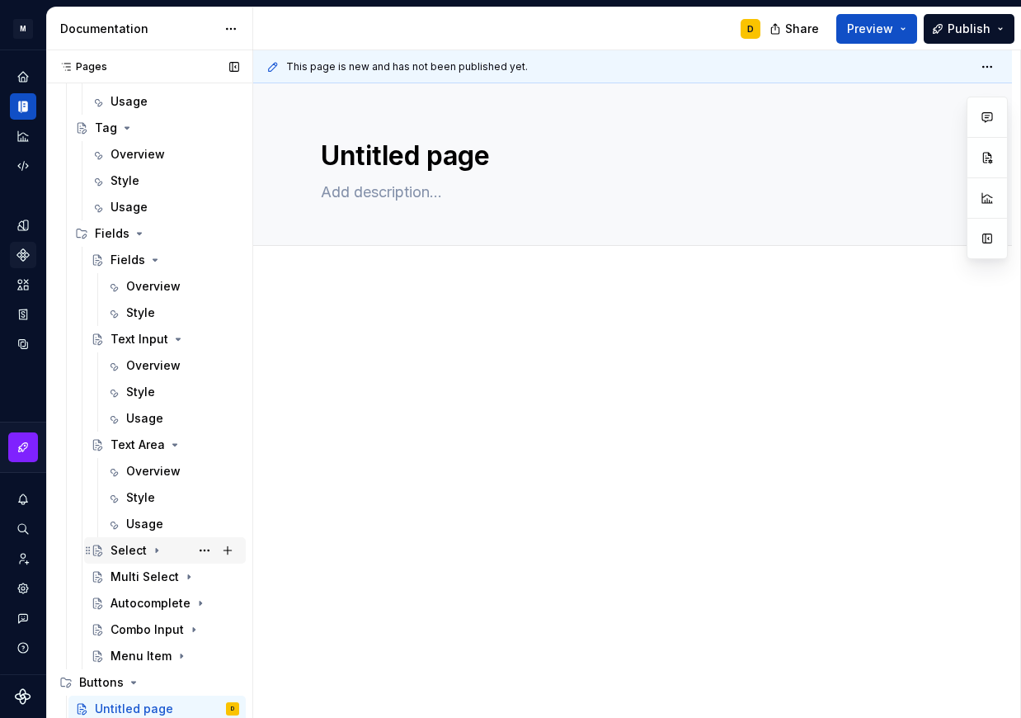
scroll to position [744, 0]
click at [171, 441] on icon "Page tree" at bounding box center [174, 444] width 13 height 13
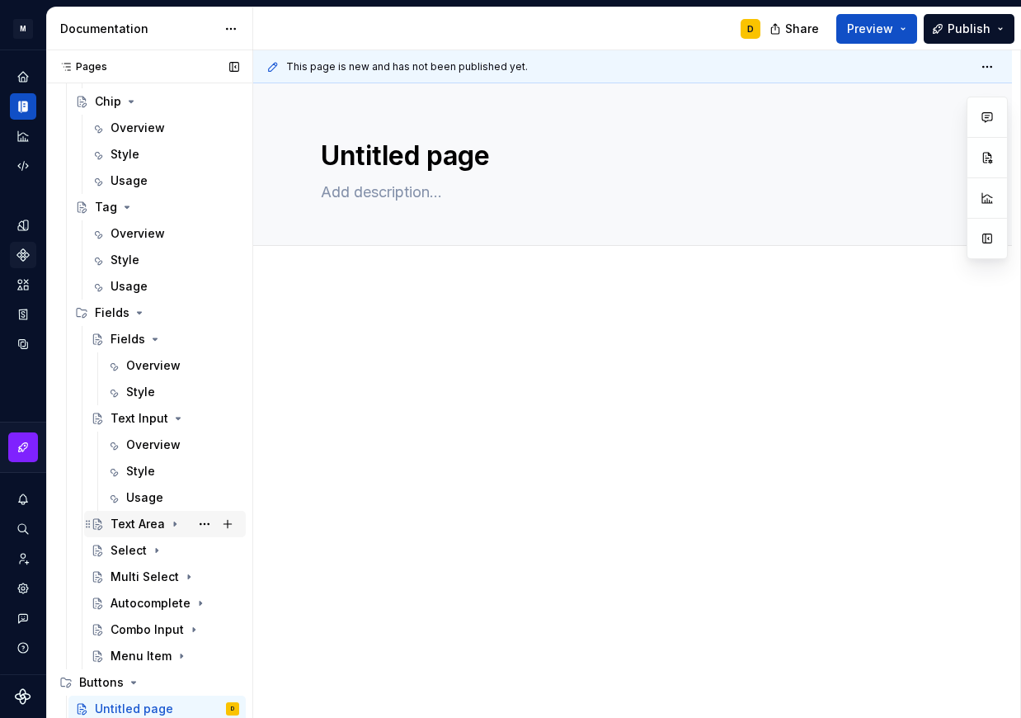
scroll to position [665, 0]
click at [174, 414] on icon "Page tree" at bounding box center [178, 418] width 13 height 13
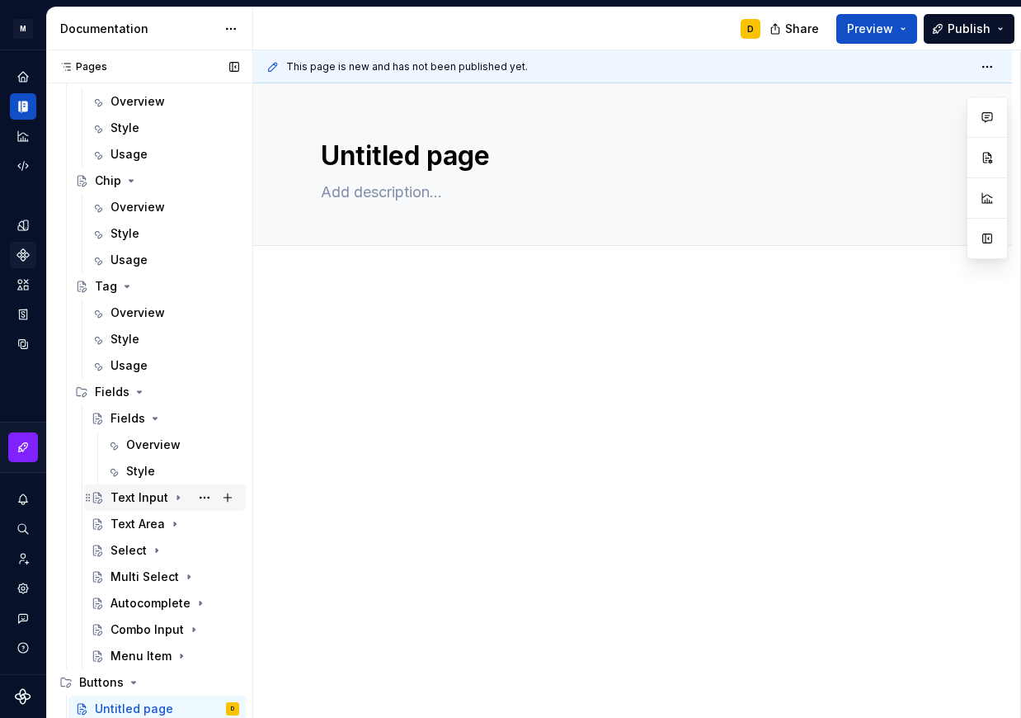
scroll to position [586, 0]
click at [155, 417] on icon "Page tree" at bounding box center [155, 418] width 4 height 2
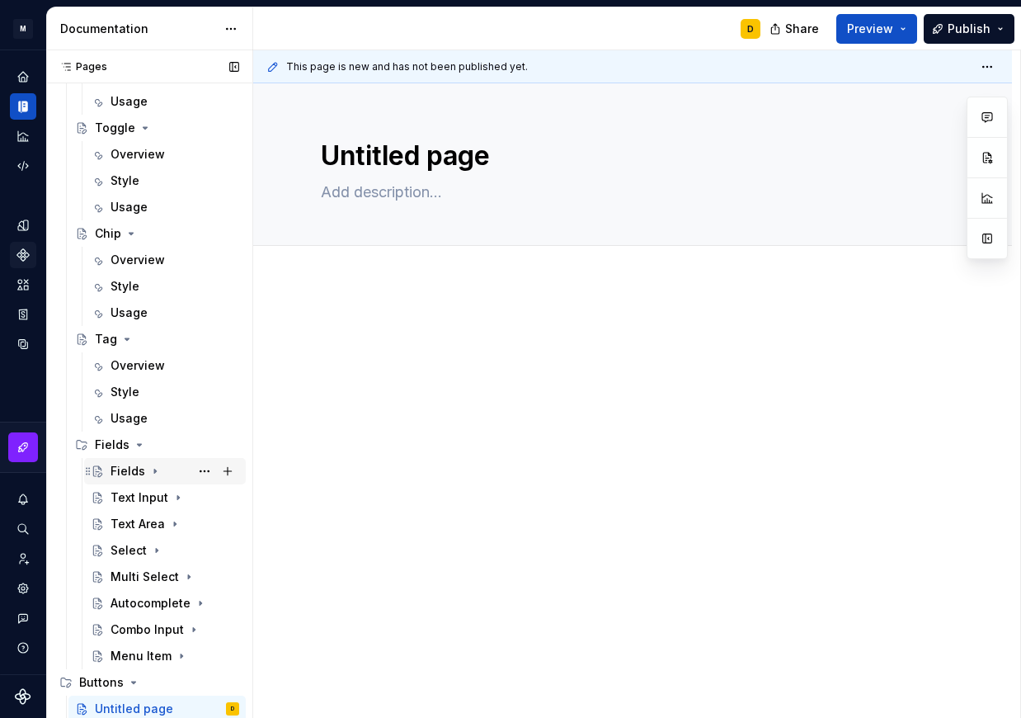
scroll to position [533, 0]
click at [136, 442] on icon "Page tree" at bounding box center [139, 444] width 13 height 13
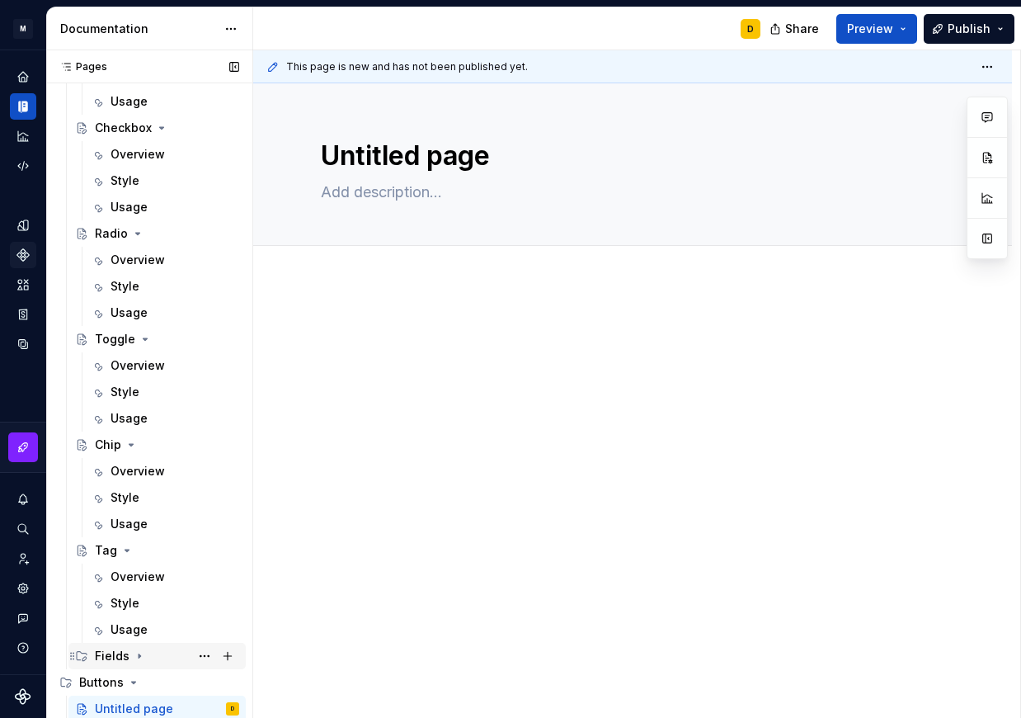
scroll to position [322, 0]
click at [136, 442] on icon "Page tree" at bounding box center [131, 444] width 13 height 13
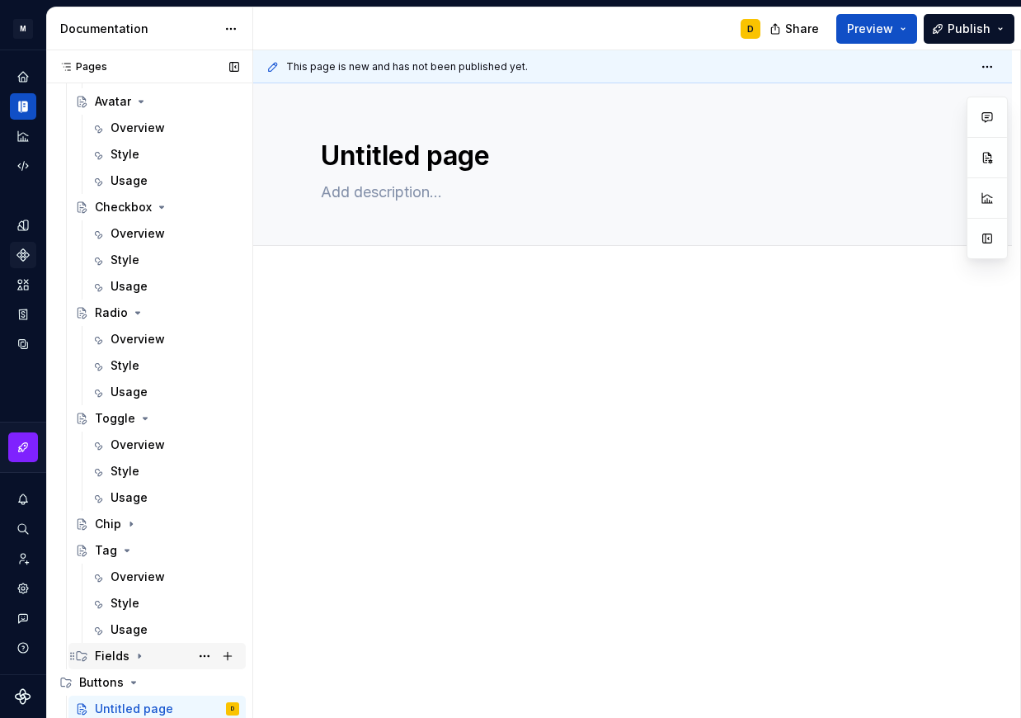
scroll to position [243, 0]
click at [128, 545] on icon "Page tree" at bounding box center [126, 550] width 13 height 13
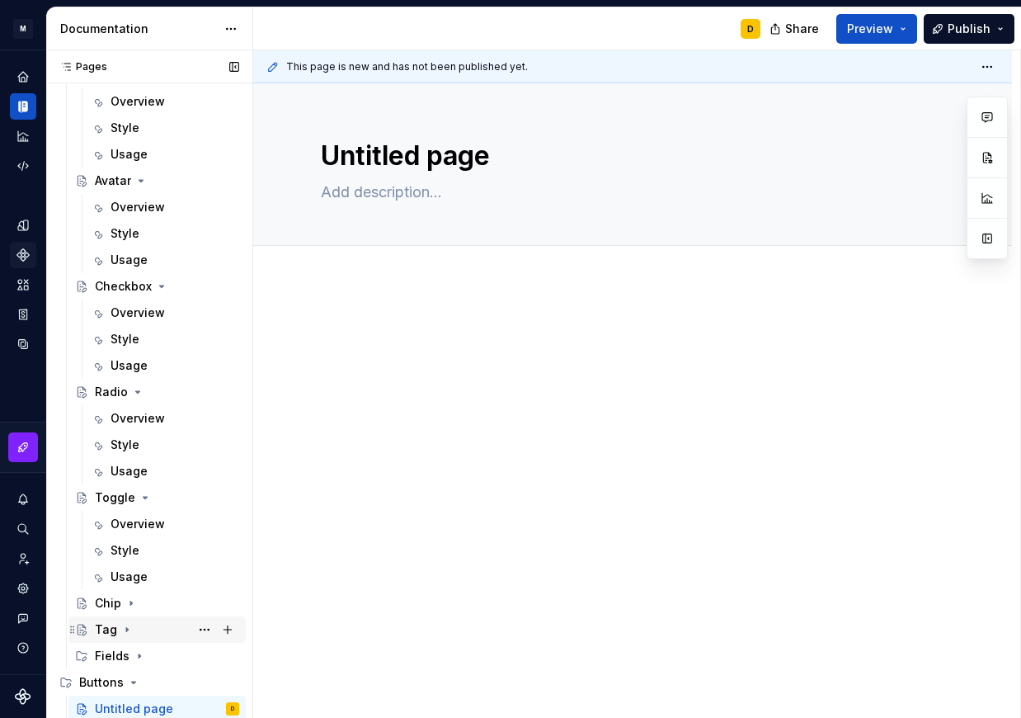
scroll to position [163, 0]
click at [147, 493] on icon "Page tree" at bounding box center [145, 497] width 13 height 13
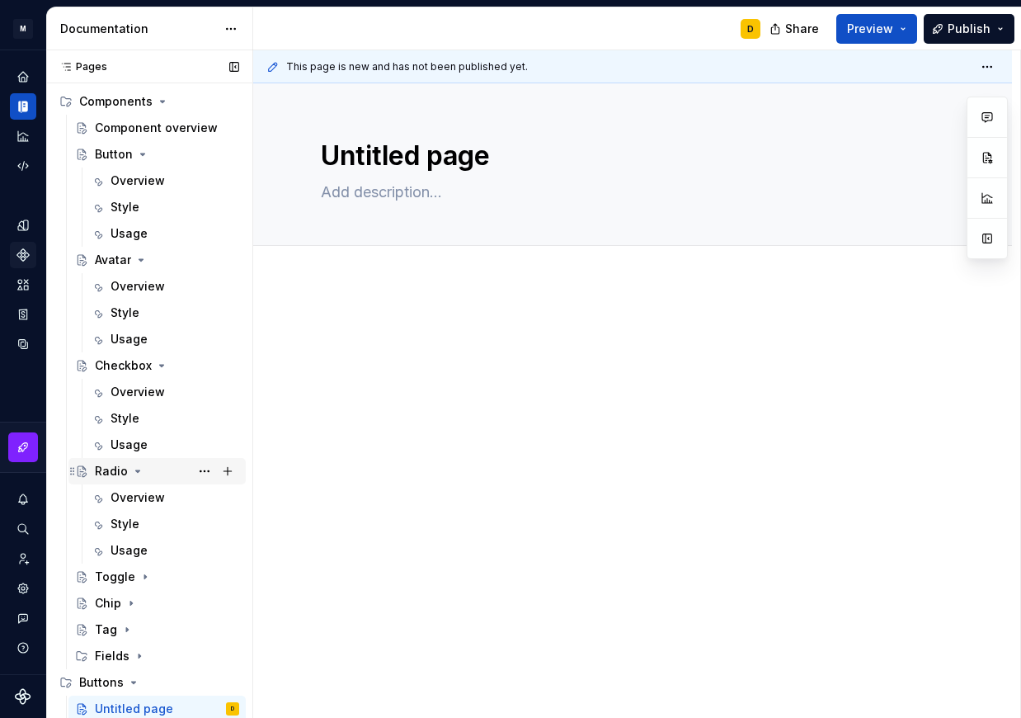
click at [134, 461] on div "Radio" at bounding box center [167, 471] width 144 height 23
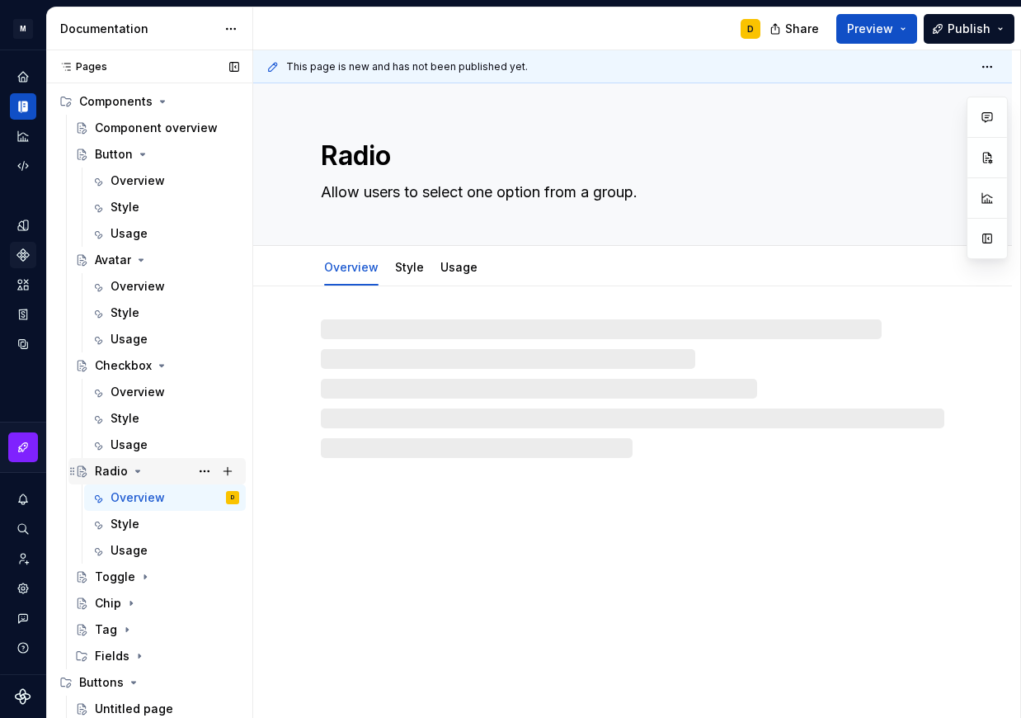
click at [134, 476] on icon "Page tree" at bounding box center [137, 470] width 13 height 13
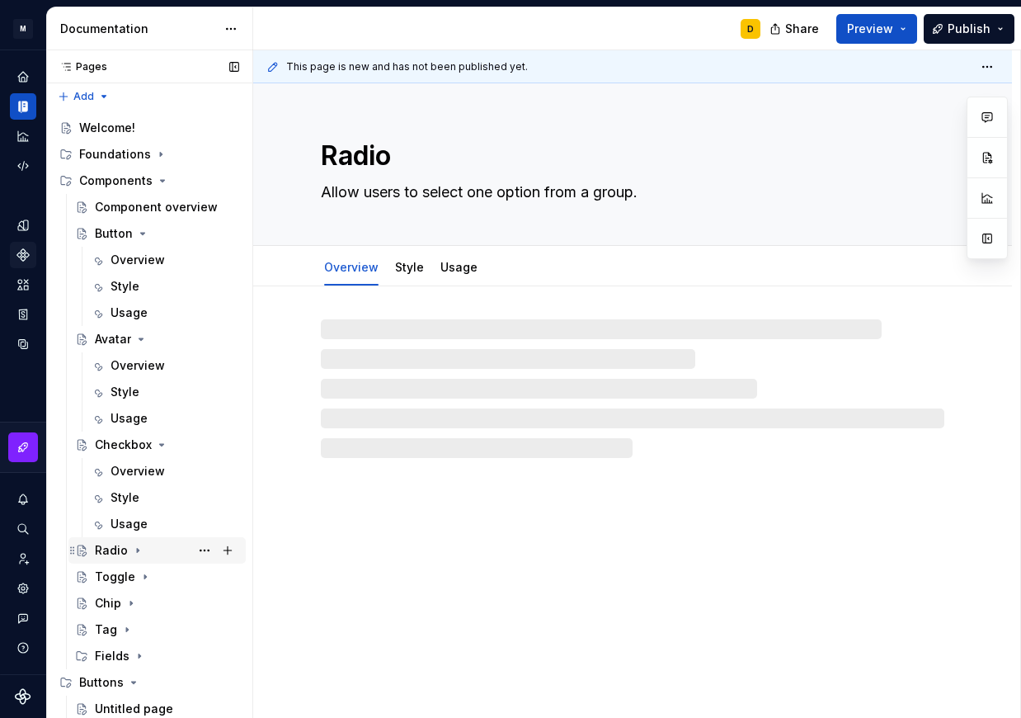
scroll to position [5, 0]
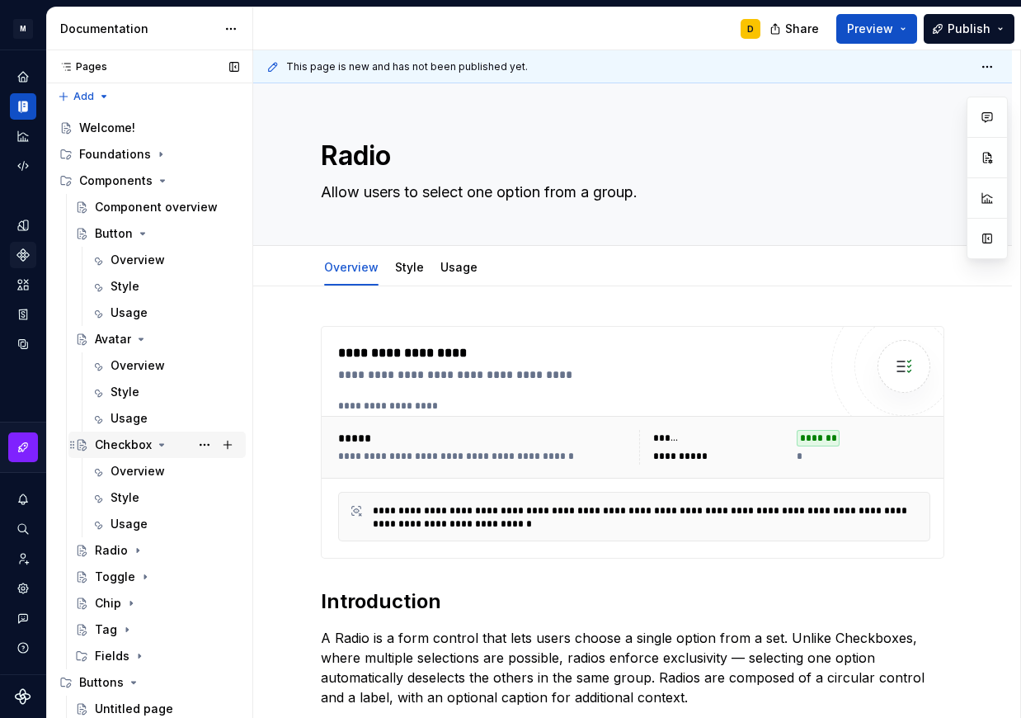
click at [160, 445] on icon "Page tree" at bounding box center [162, 445] width 4 height 2
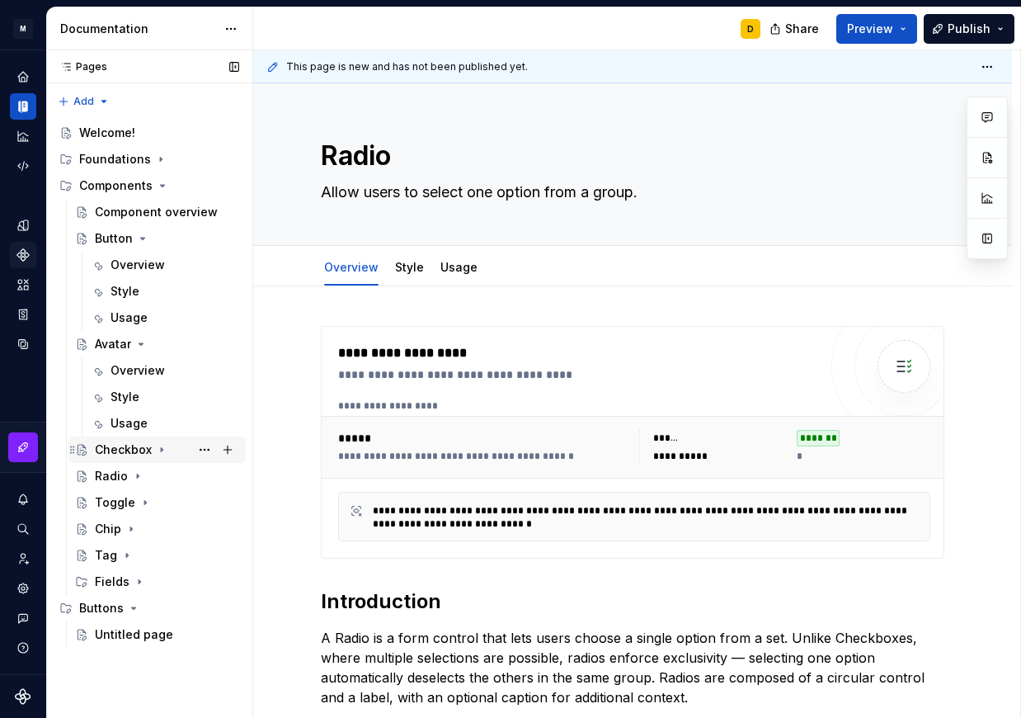
scroll to position [0, 0]
click at [141, 342] on icon "Page tree" at bounding box center [140, 343] width 13 height 13
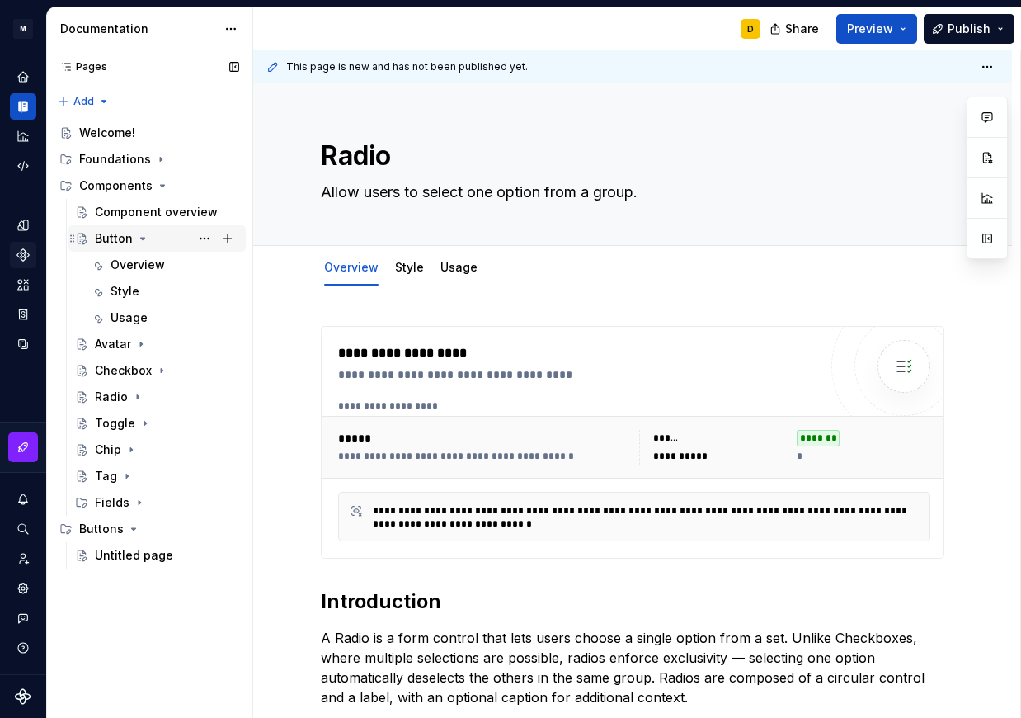
click at [142, 234] on icon "Page tree" at bounding box center [142, 238] width 13 height 13
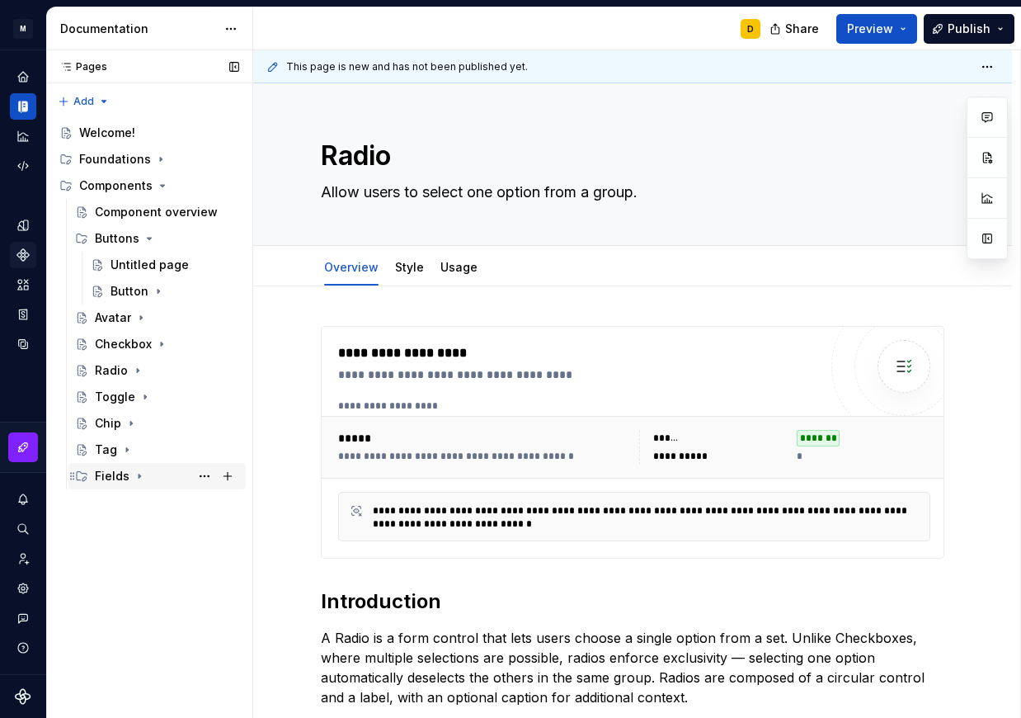
click at [139, 474] on icon "Page tree" at bounding box center [139, 475] width 13 height 13
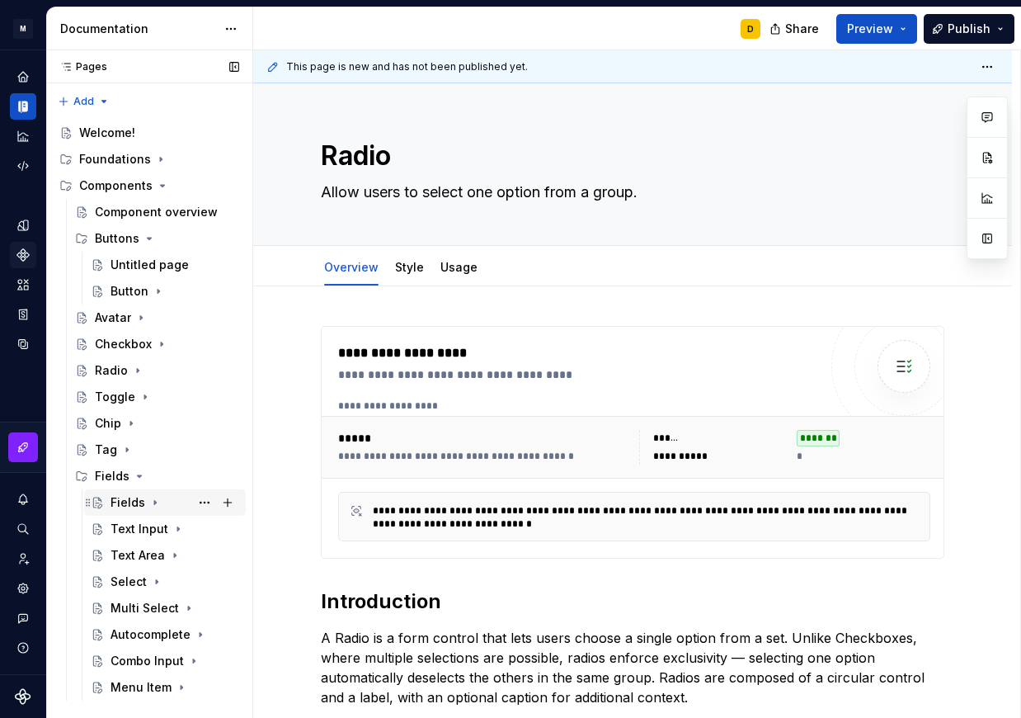
click at [125, 501] on div "Fields" at bounding box center [128, 502] width 35 height 17
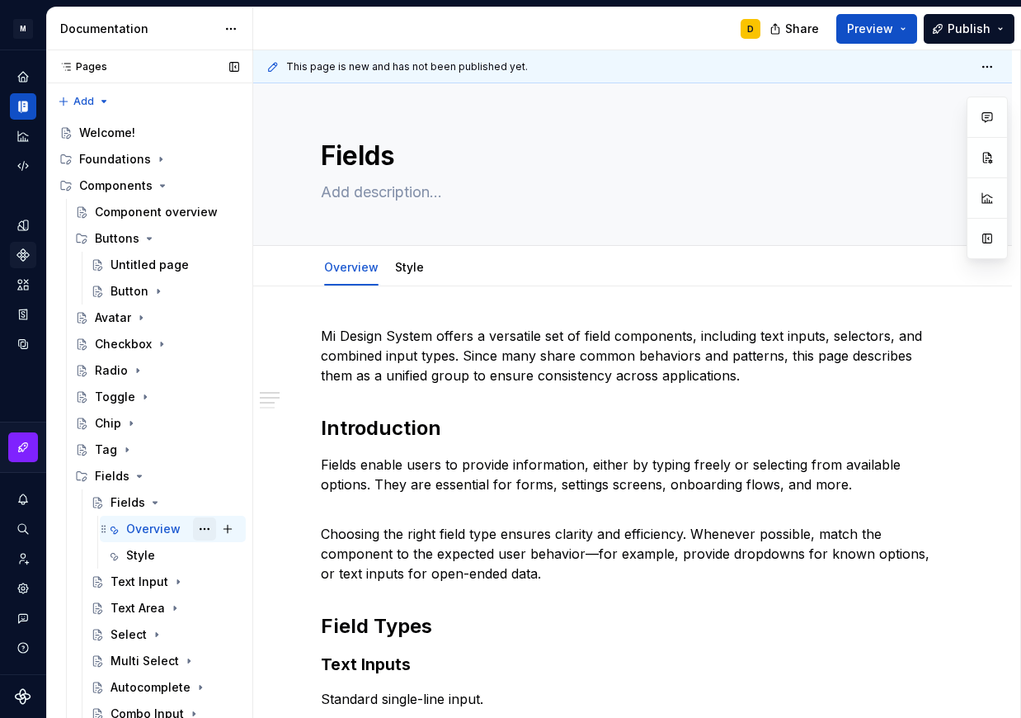
click at [196, 530] on button "Page tree" at bounding box center [204, 528] width 23 height 23
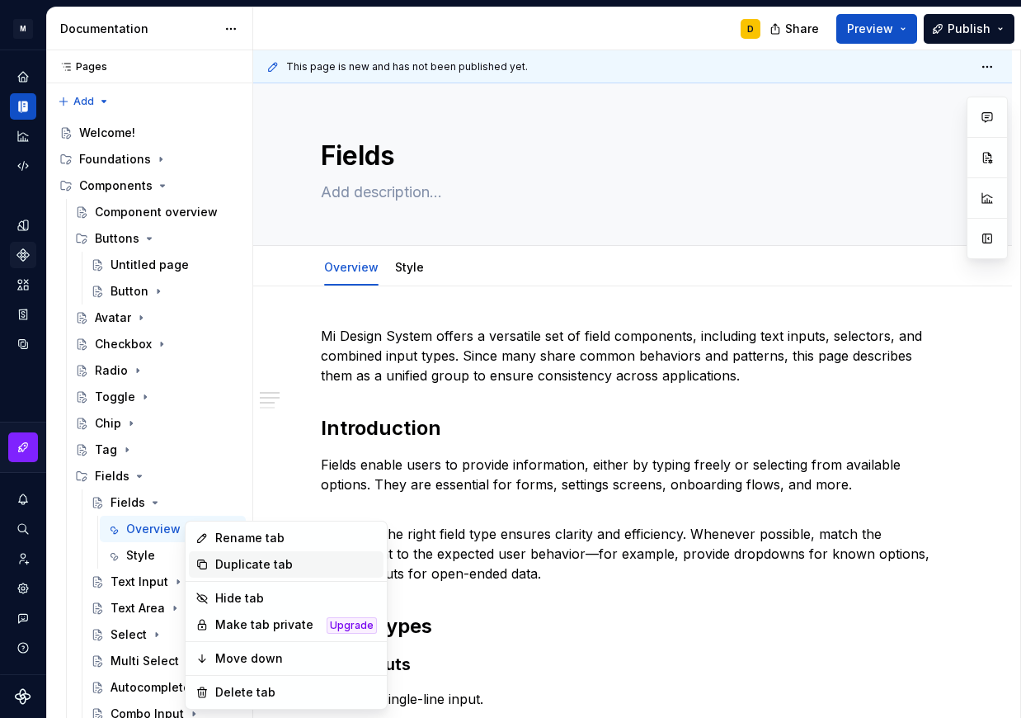
click at [230, 562] on div "Duplicate tab" at bounding box center [296, 564] width 162 height 17
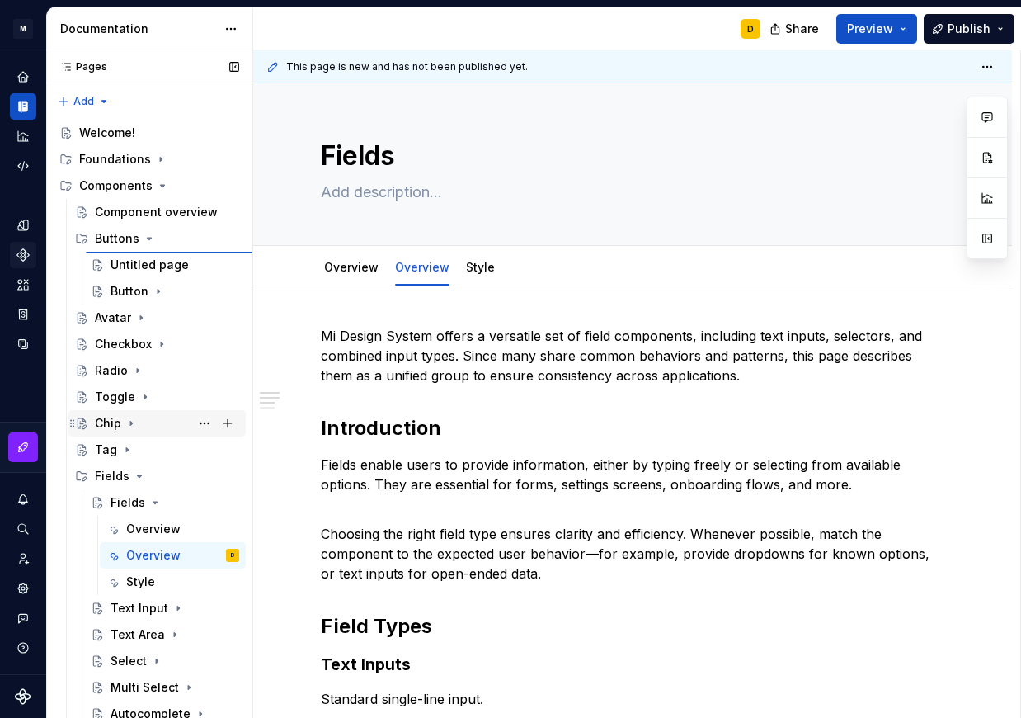
type textarea "*"
type textarea "Overview"
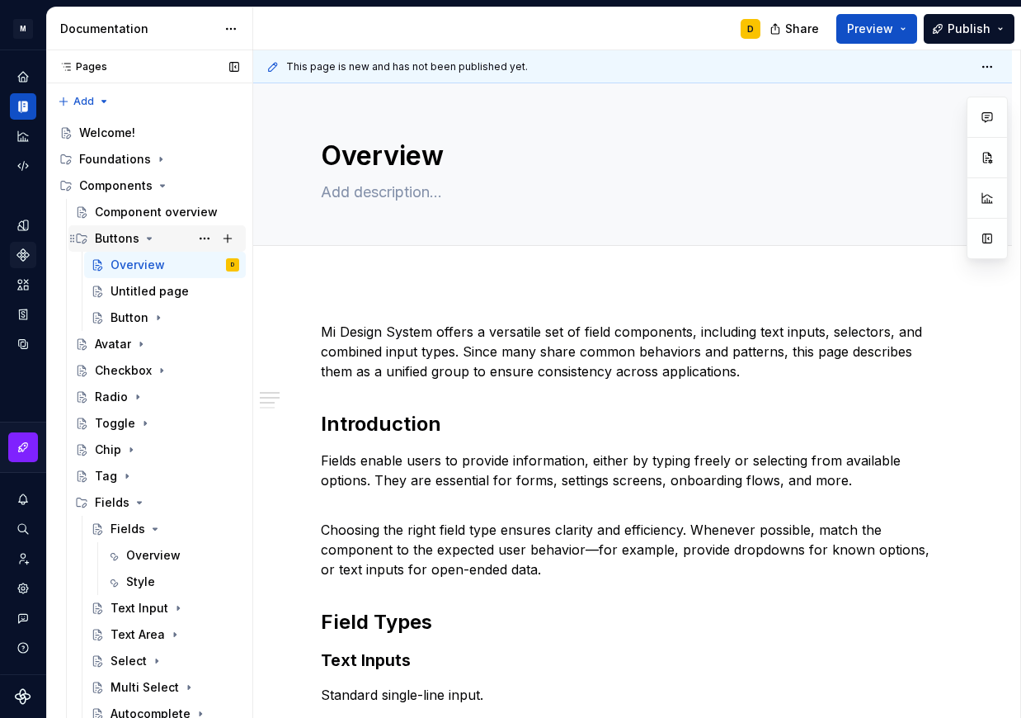
click at [117, 239] on div "Buttons" at bounding box center [117, 238] width 45 height 17
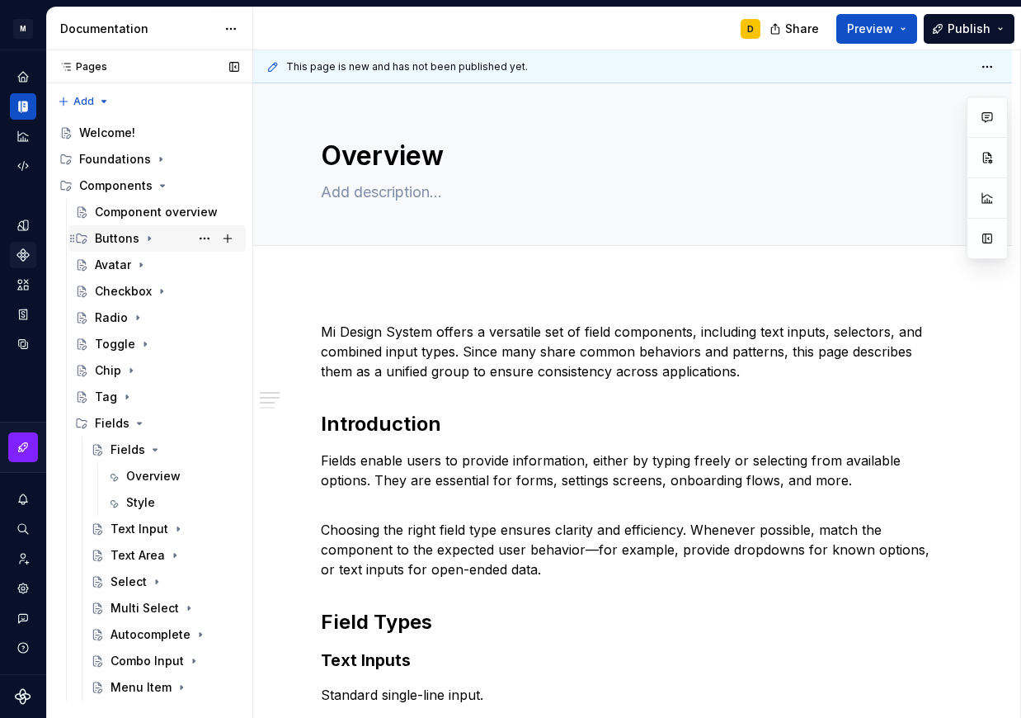
click at [117, 239] on div "Buttons" at bounding box center [117, 238] width 45 height 17
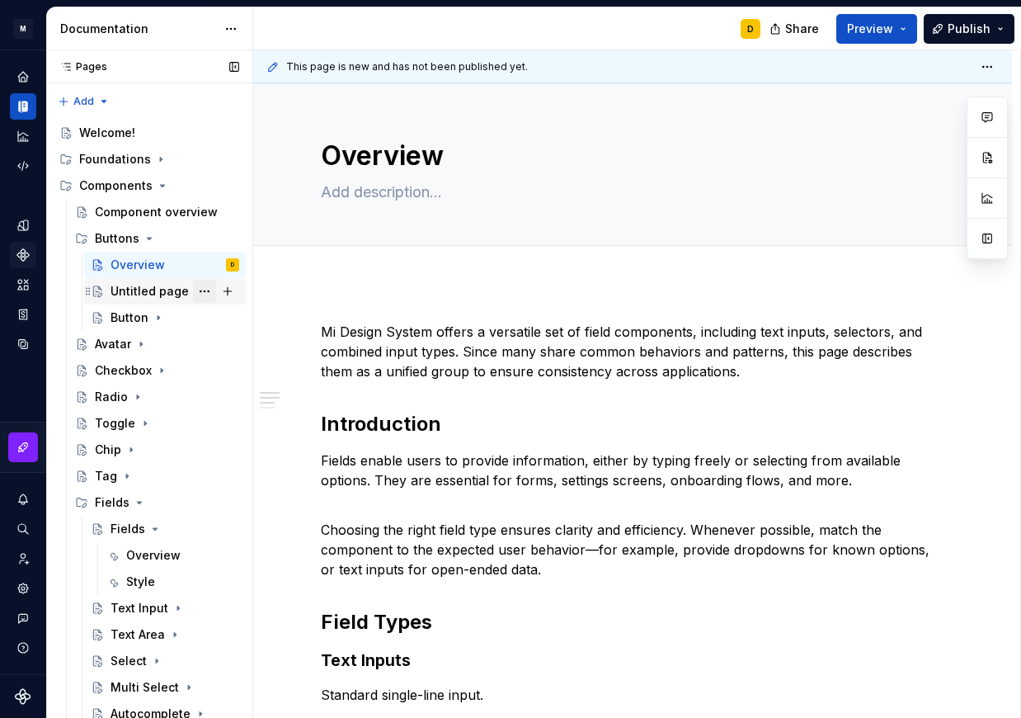
click at [196, 298] on button "Page tree" at bounding box center [204, 291] width 23 height 23
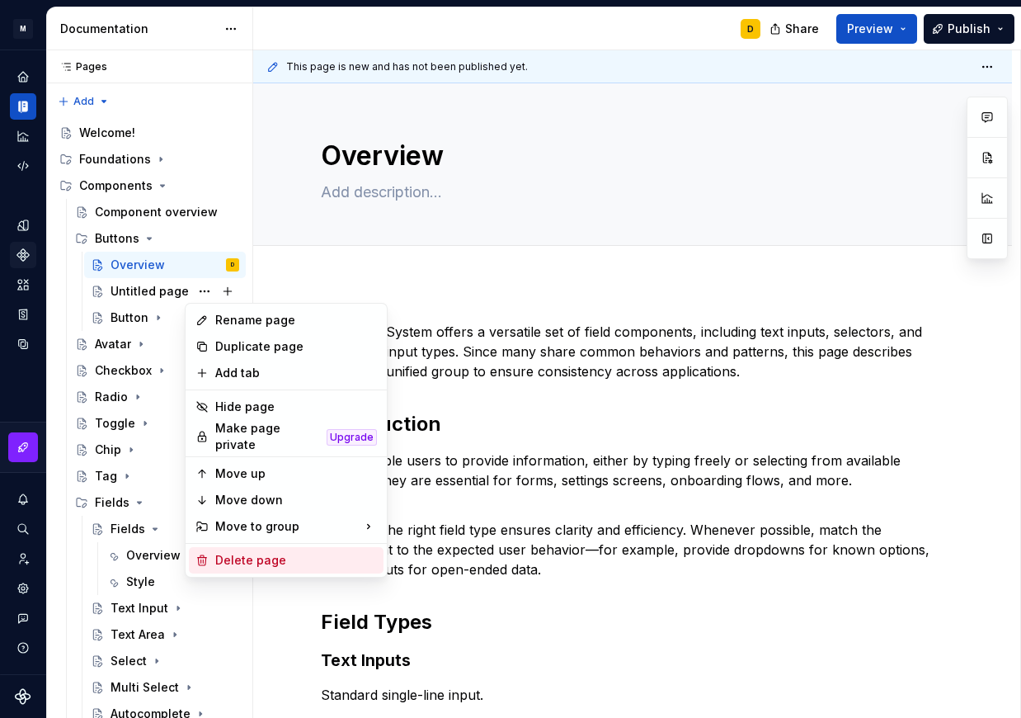
click at [229, 552] on div "Delete page" at bounding box center [296, 560] width 162 height 17
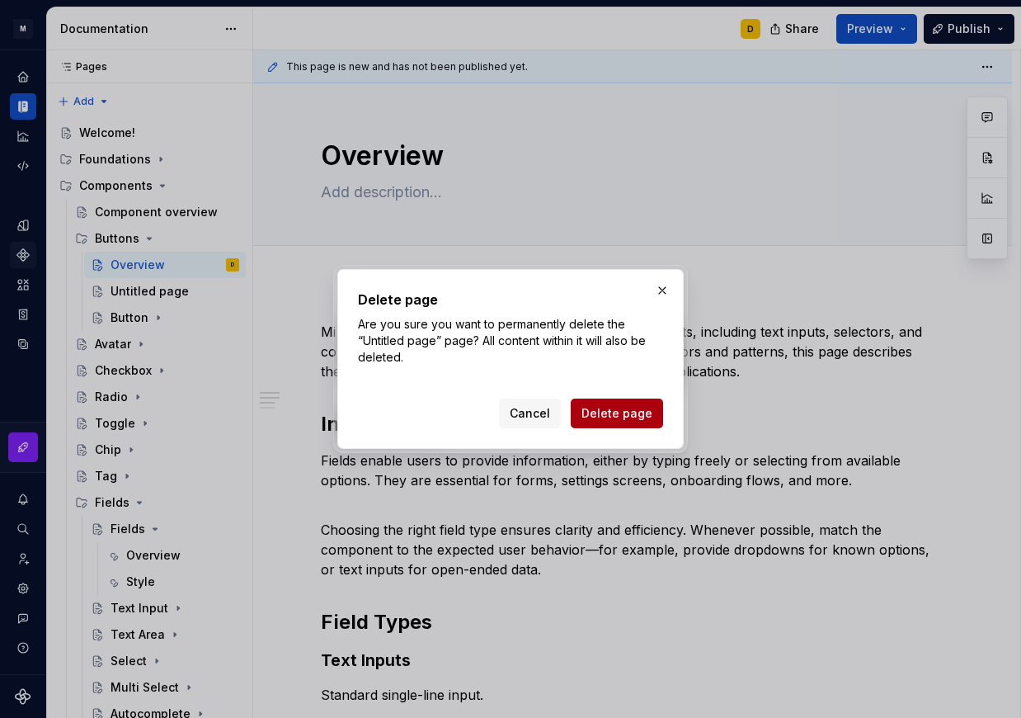
click at [618, 414] on span "Delete page" at bounding box center [617, 413] width 71 height 17
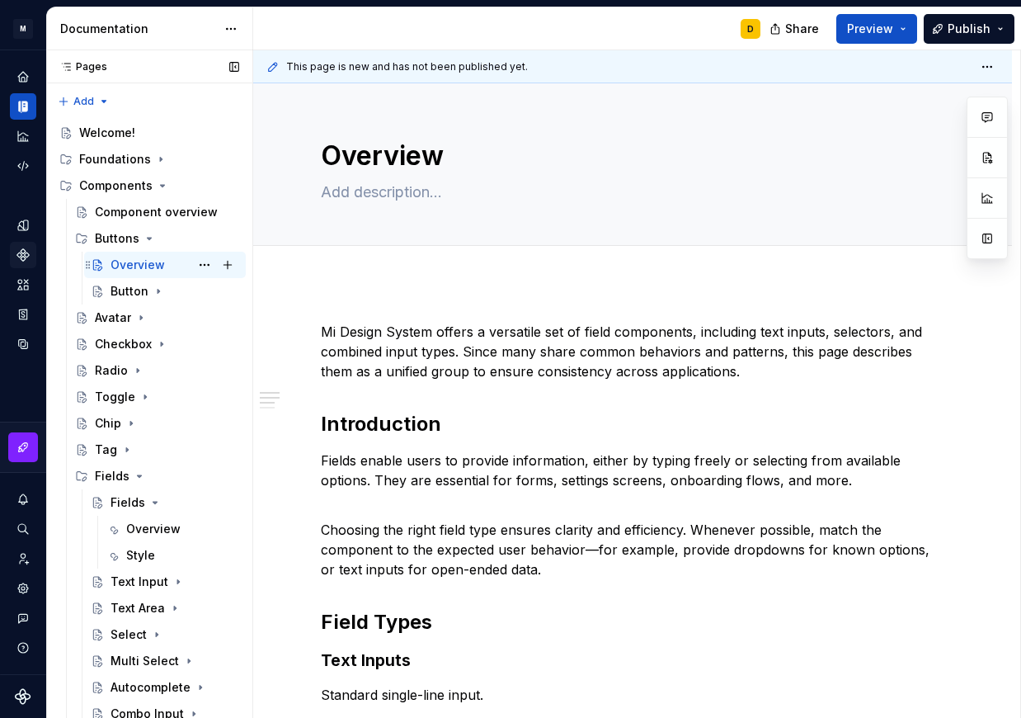
click at [127, 260] on div "Overview" at bounding box center [138, 265] width 54 height 17
click at [356, 264] on span "Add tab" at bounding box center [361, 263] width 39 height 13
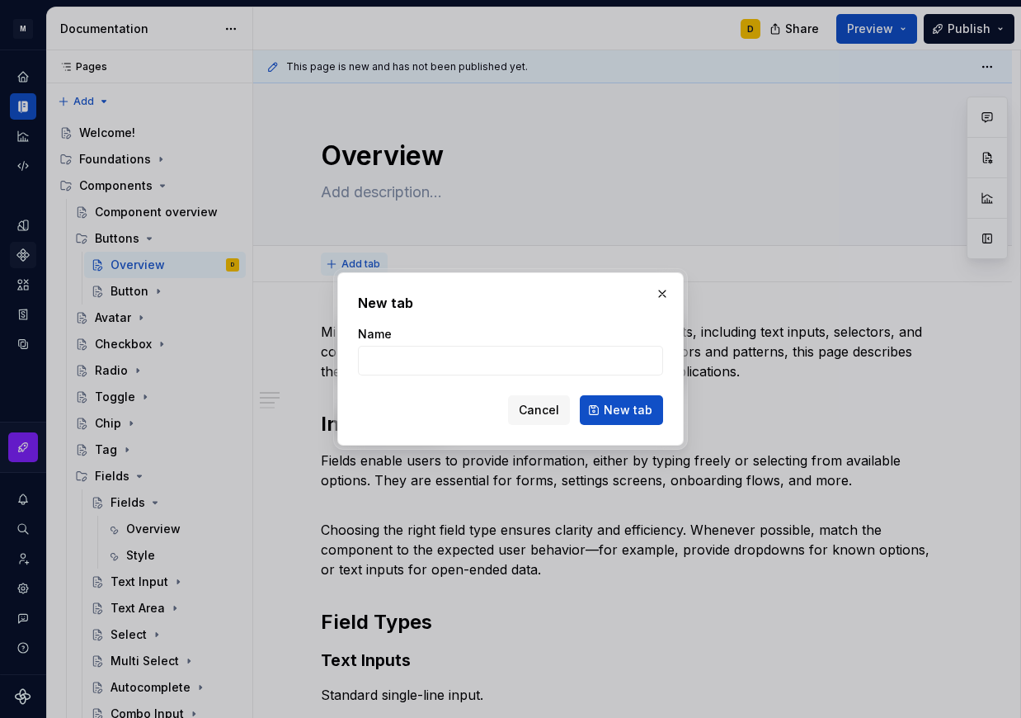
type textarea "*"
type input "Overvie"
type textarea "*"
type input "Overview"
type textarea "*"
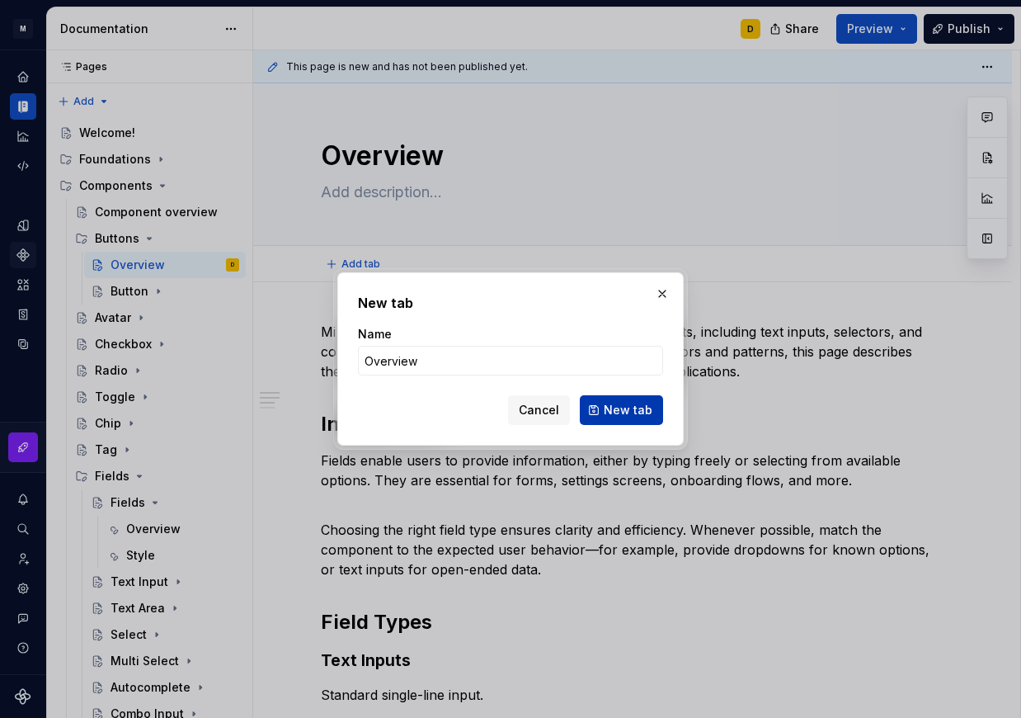
type input "Overview"
click at [640, 403] on span "New tab" at bounding box center [628, 410] width 49 height 17
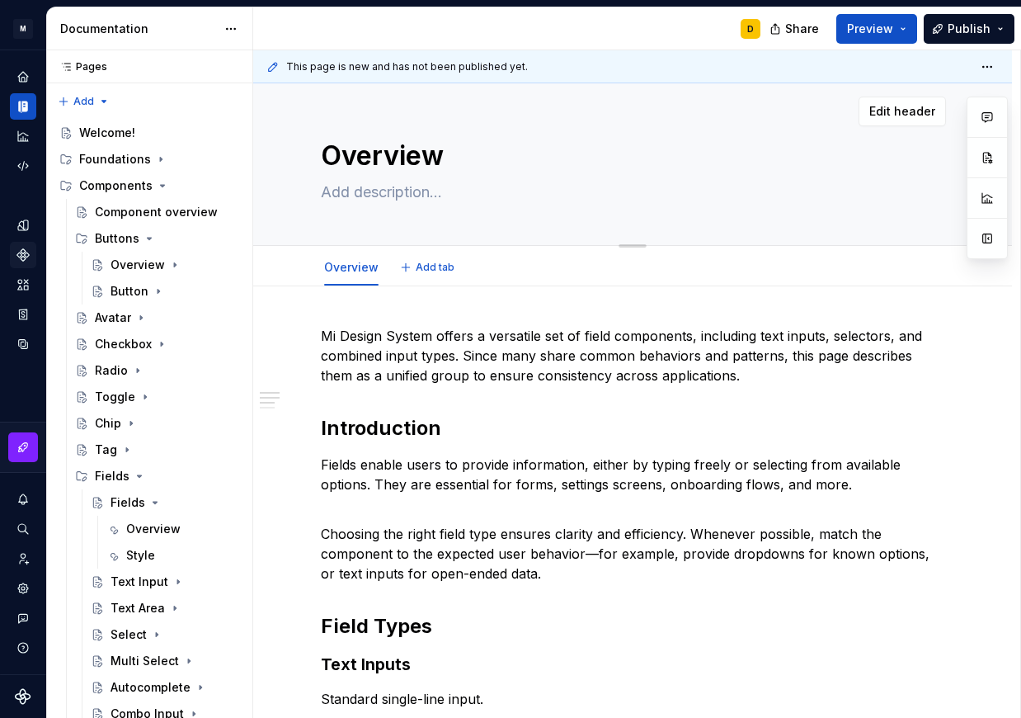
click at [387, 166] on textarea "Overview" at bounding box center [630, 156] width 624 height 40
type textarea "*"
type textarea "B"
type textarea "*"
type textarea "Bi"
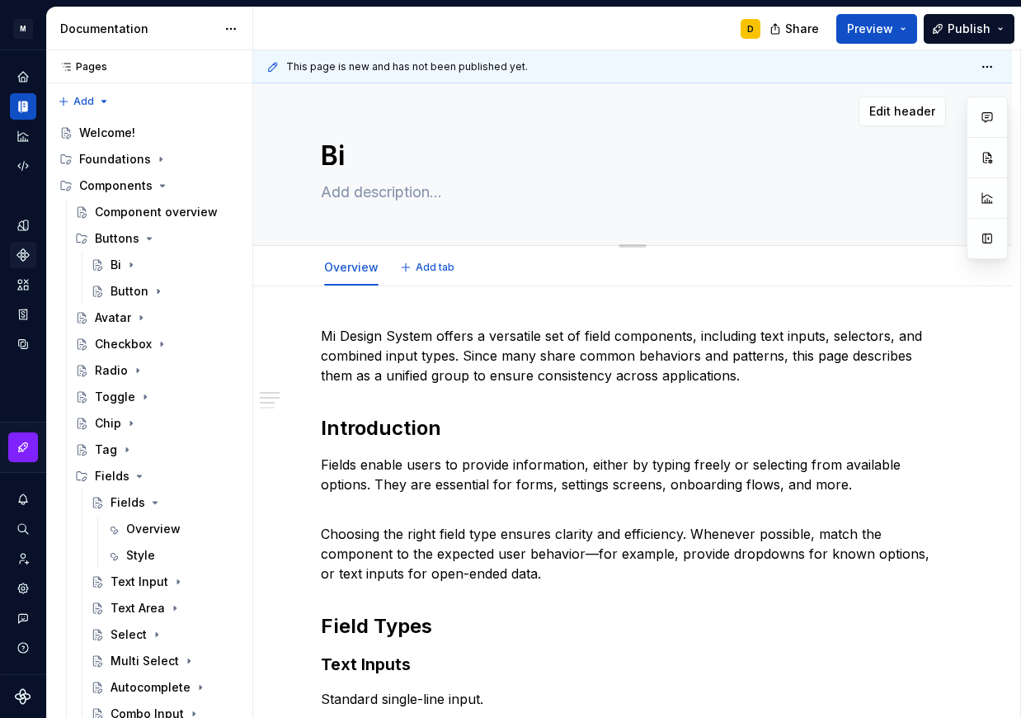
type textarea "*"
type textarea "B"
type textarea "*"
type textarea "Bu"
type textarea "*"
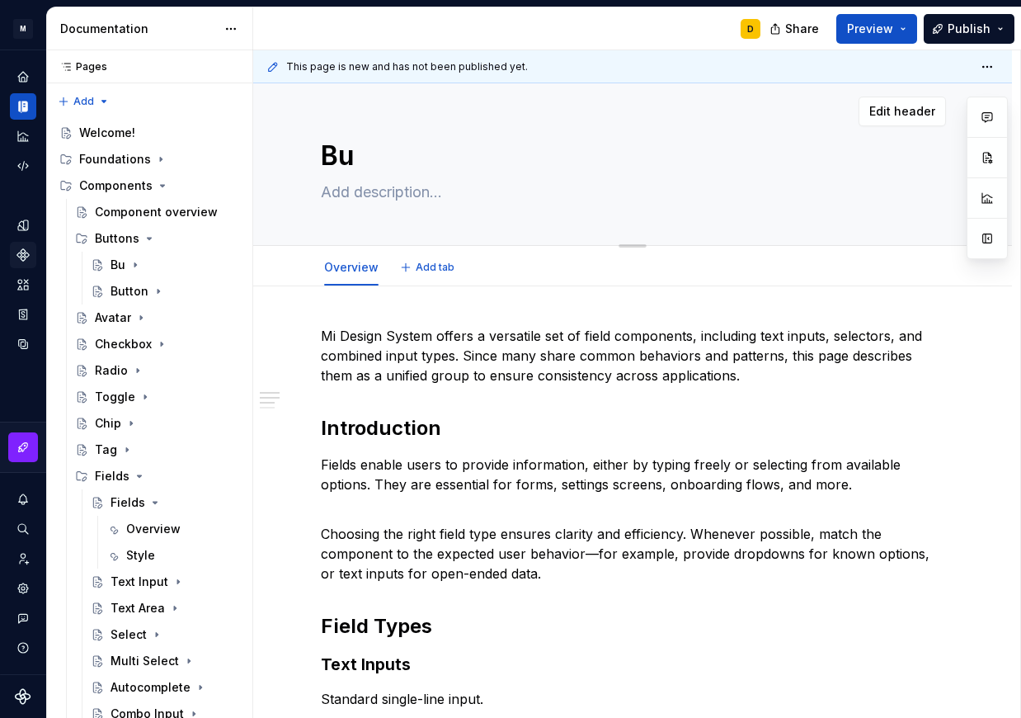
type textarea "But"
type textarea "*"
type textarea "Butt"
type textarea "*"
type textarea "Butto"
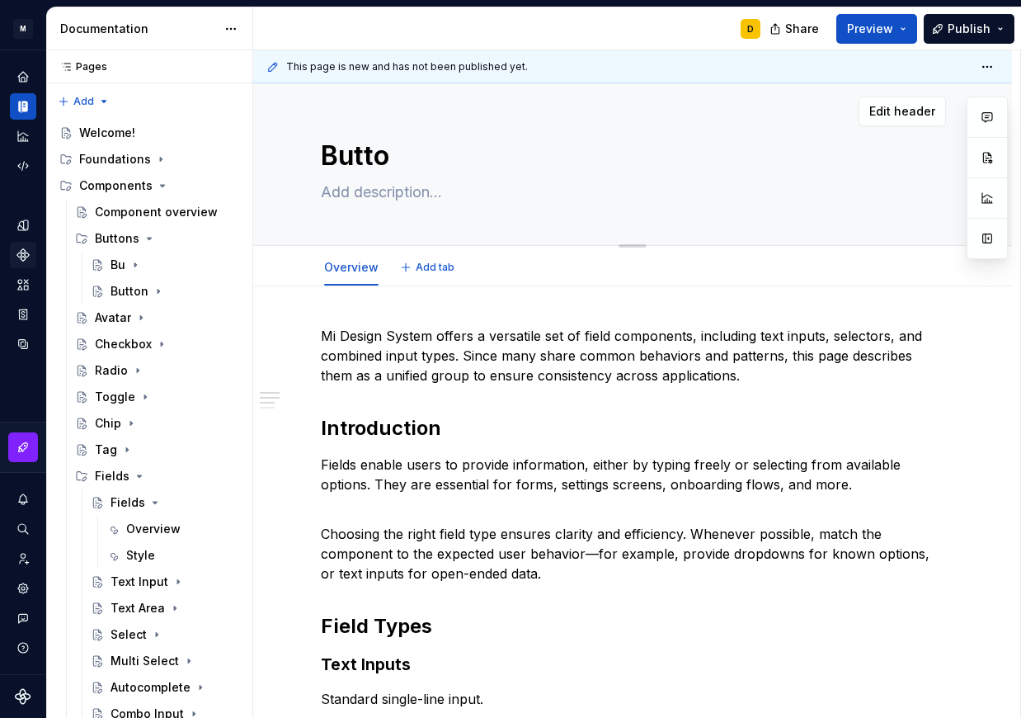
type textarea "*"
type textarea "Button"
type textarea "*"
type textarea "Buttons"
type textarea "*"
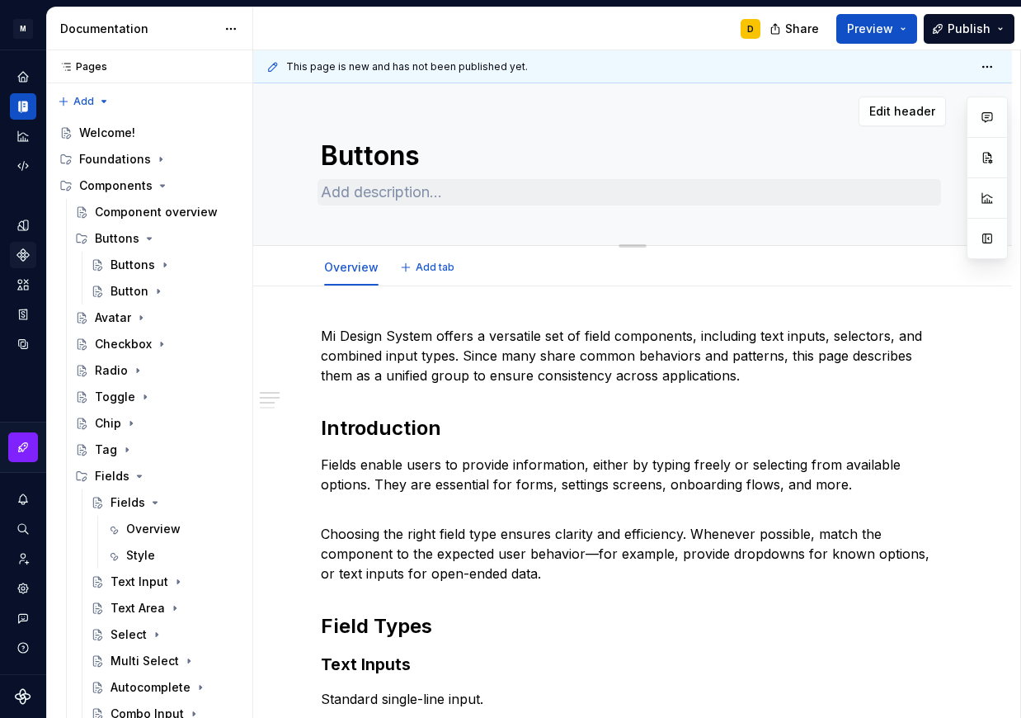
type textarea "Buttons"
click at [481, 189] on textarea at bounding box center [630, 192] width 624 height 26
click at [161, 265] on icon "Page tree" at bounding box center [164, 264] width 13 height 13
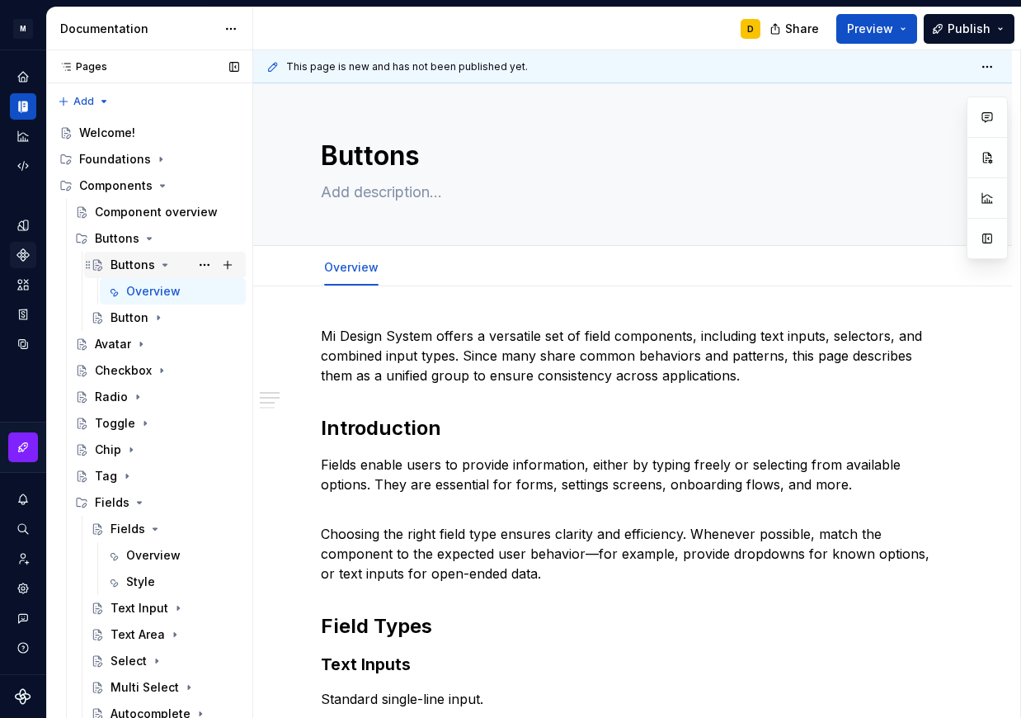
click at [163, 265] on icon "Page tree" at bounding box center [165, 265] width 4 height 2
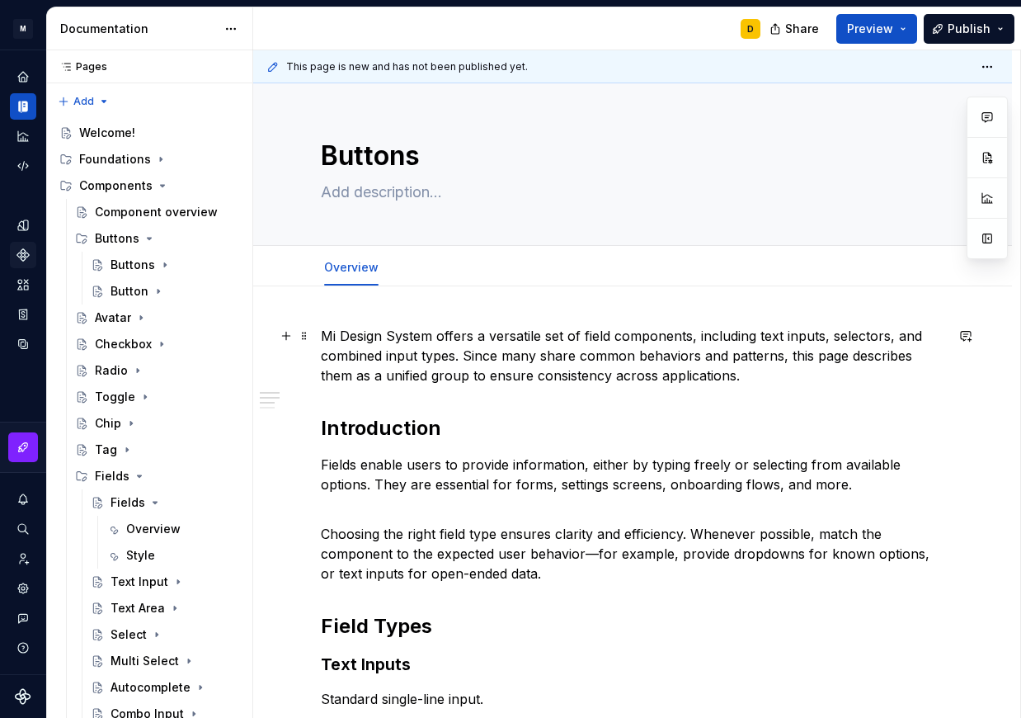
click at [431, 348] on p "Mi Design System offers a versatile set of field components, including text inp…" at bounding box center [633, 355] width 624 height 59
click at [438, 163] on textarea "Buttons" at bounding box center [630, 156] width 624 height 40
type textarea "*"
